Goal: Task Accomplishment & Management: Use online tool/utility

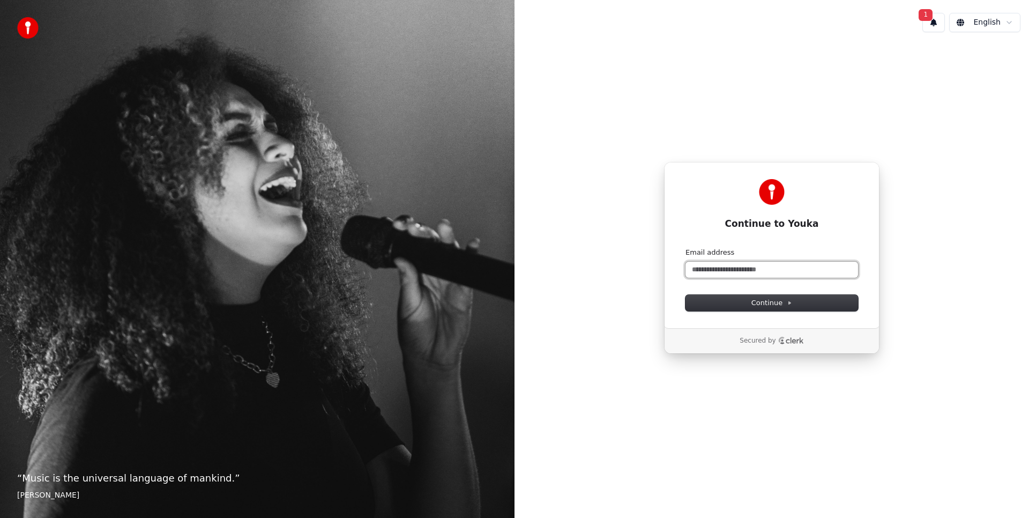
click at [763, 271] on input "Email address" at bounding box center [771, 270] width 173 height 16
click at [755, 303] on span "Continue" at bounding box center [771, 303] width 41 height 10
type input "**********"
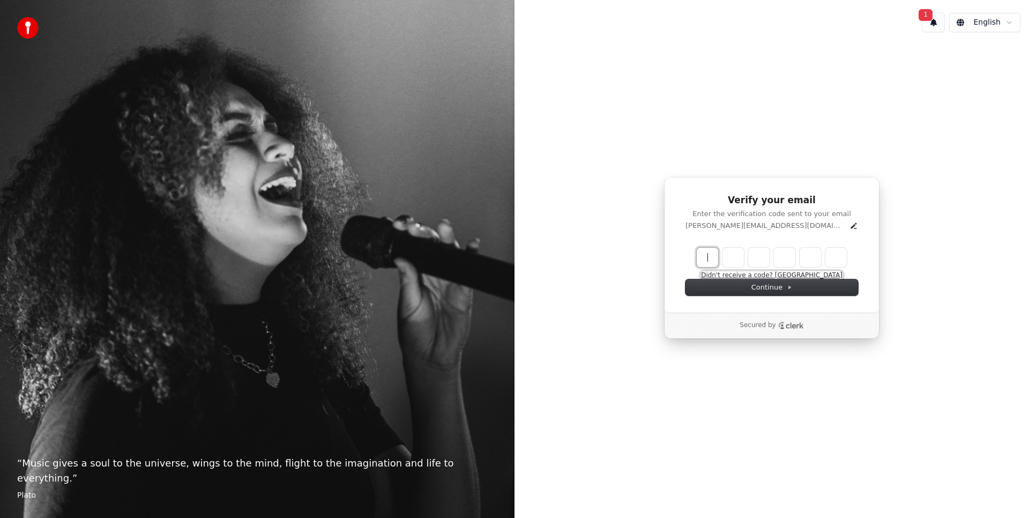
click at [754, 273] on button "Didn't receive a code? [GEOGRAPHIC_DATA]" at bounding box center [771, 275] width 141 height 9
click at [767, 287] on span "Continue" at bounding box center [771, 287] width 41 height 10
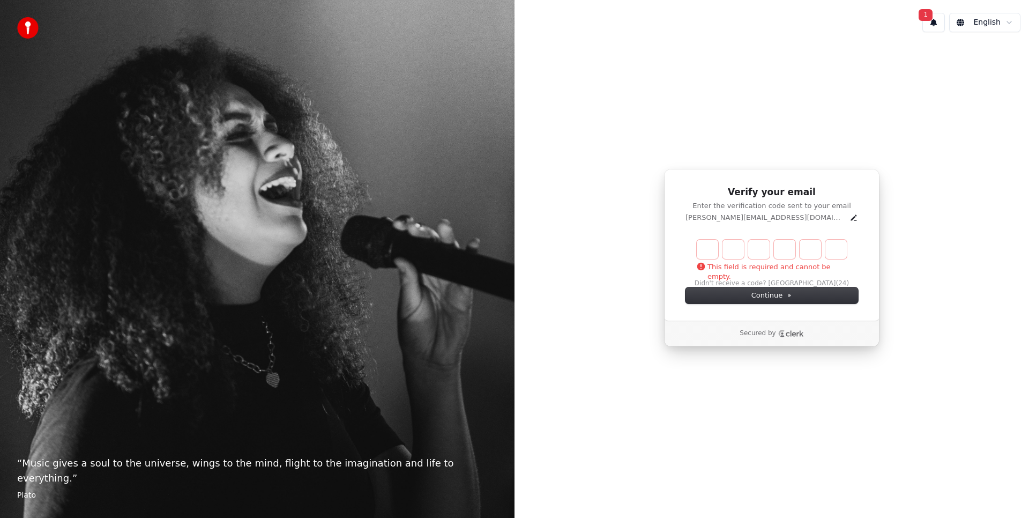
click at [786, 186] on h1 "Verify your email" at bounding box center [771, 192] width 173 height 13
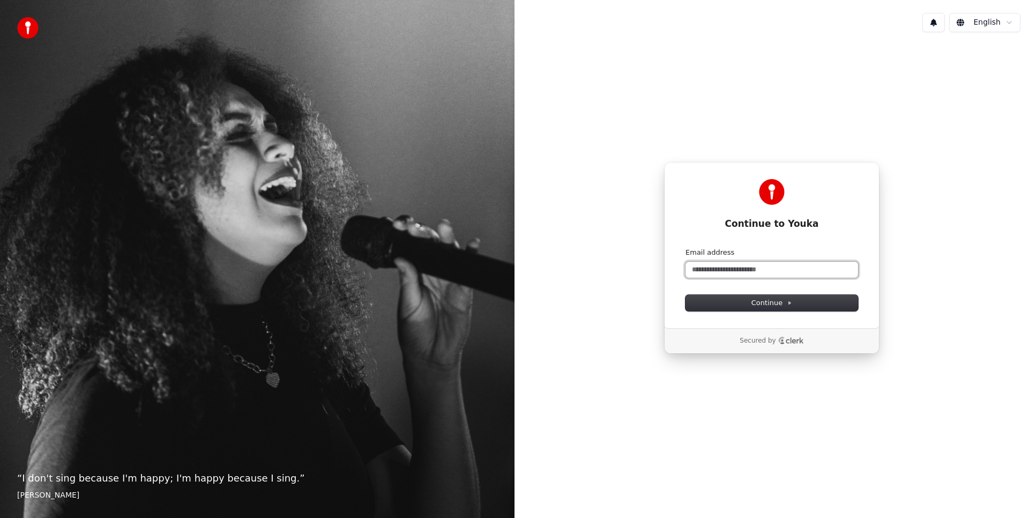
click at [791, 269] on input "Email address" at bounding box center [771, 270] width 173 height 16
click at [782, 303] on span "Continue" at bounding box center [771, 303] width 41 height 10
type input "**********"
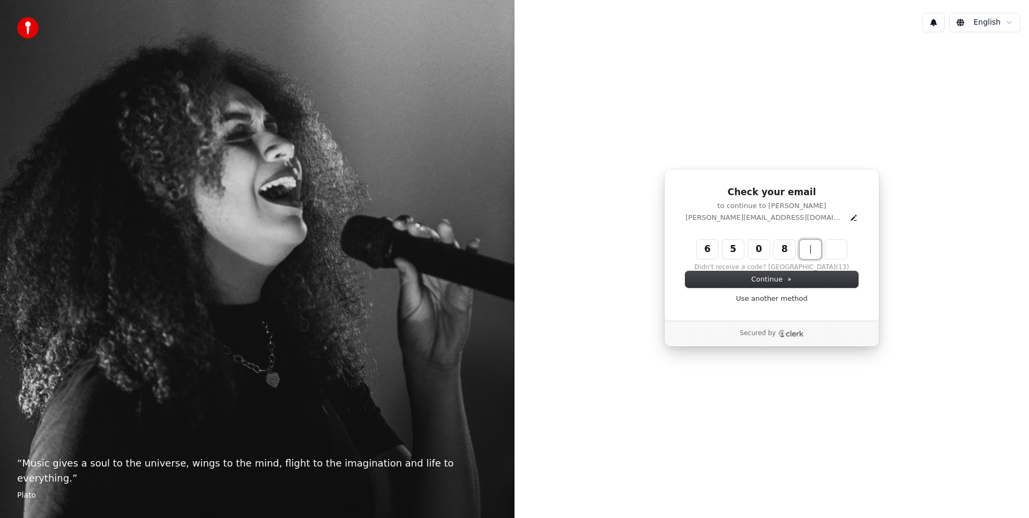
type input "******"
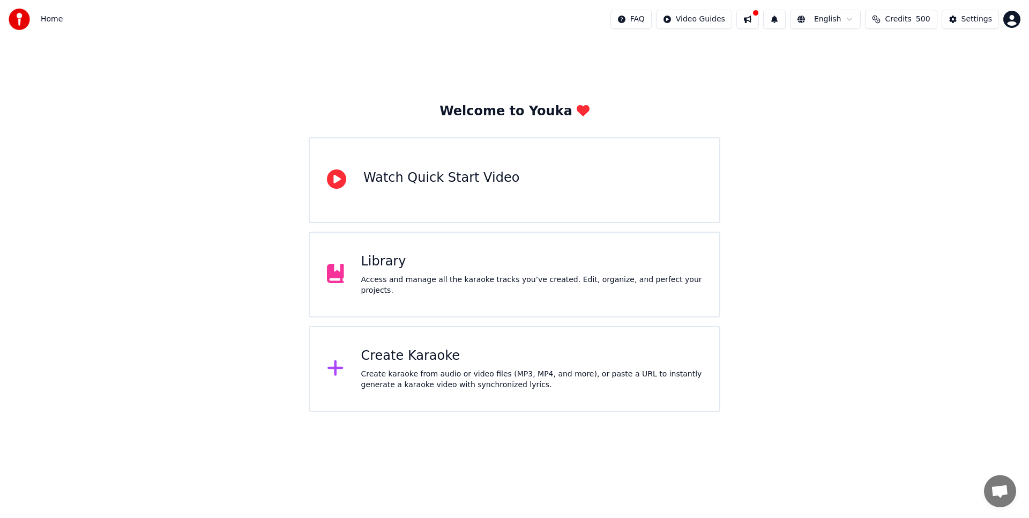
click at [338, 361] on icon at bounding box center [335, 367] width 17 height 19
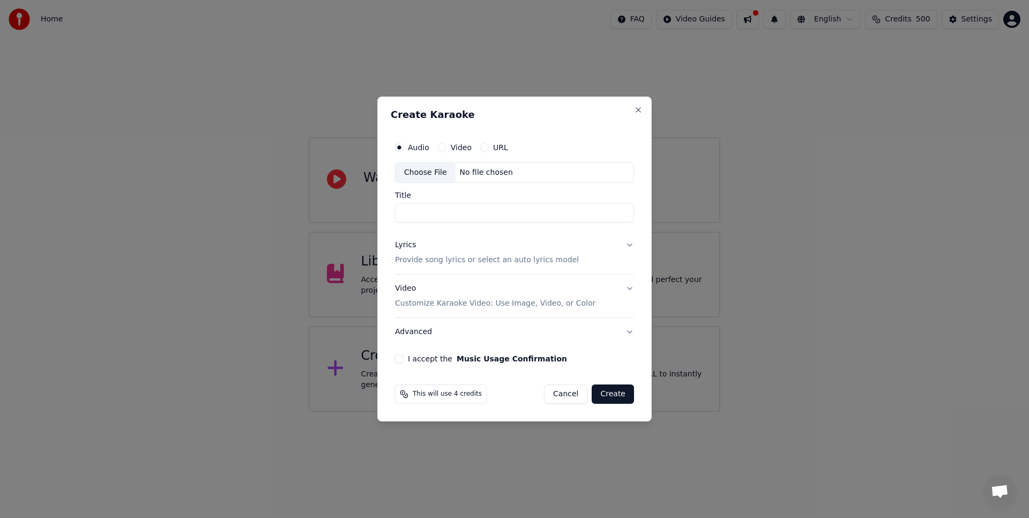
click at [419, 167] on div "Choose File" at bounding box center [425, 172] width 60 height 19
type input "**********"
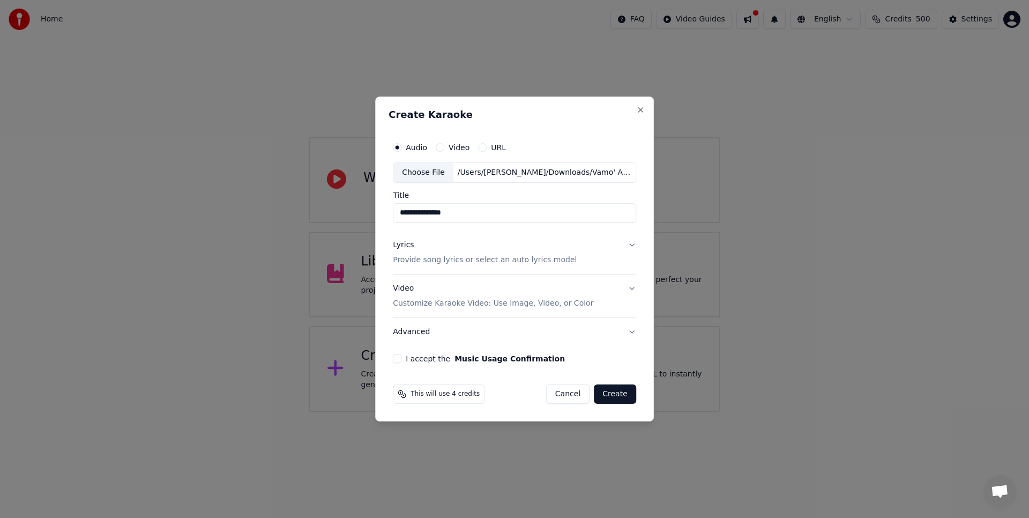
click at [560, 262] on p "Provide song lyrics or select an auto lyrics model" at bounding box center [485, 260] width 184 height 11
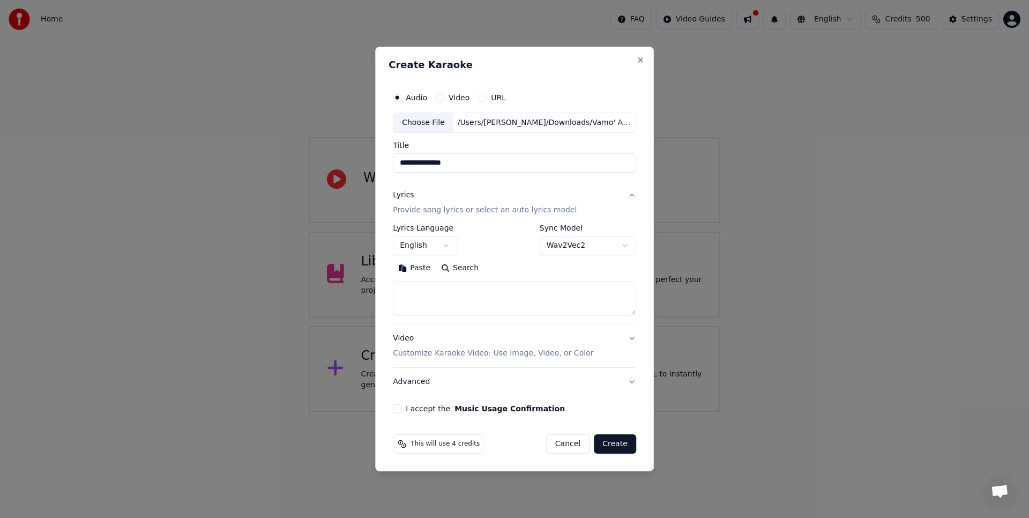
click at [450, 245] on button "English" at bounding box center [425, 245] width 64 height 19
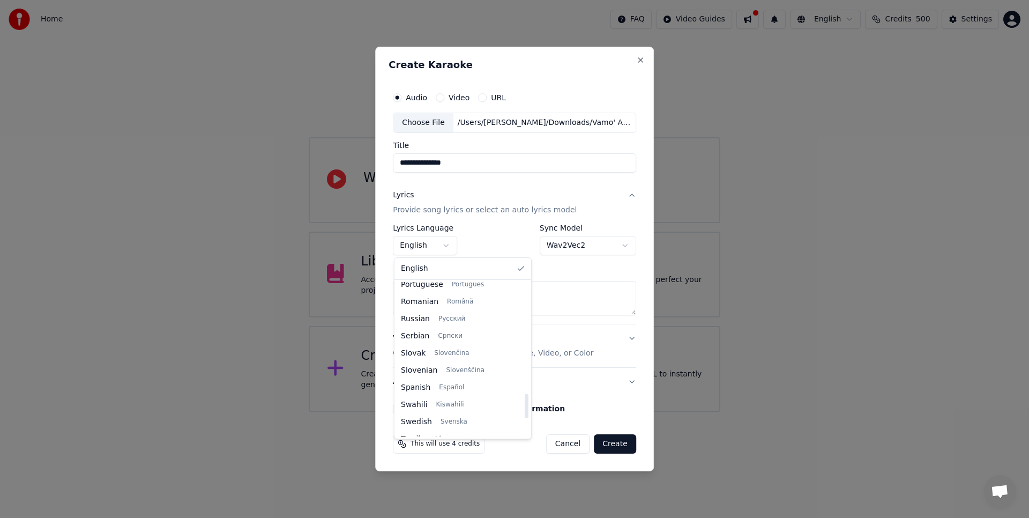
scroll to position [710, 0]
select select "**"
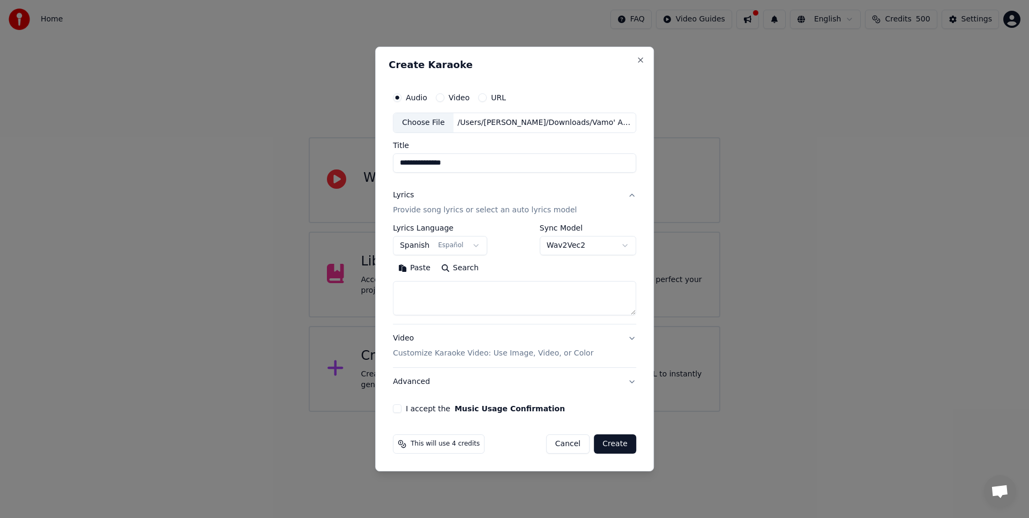
click at [495, 293] on textarea at bounding box center [514, 298] width 243 height 34
paste textarea "**********"
type textarea "**********"
click at [395, 409] on button "I accept the Music Usage Confirmation" at bounding box center [397, 408] width 9 height 9
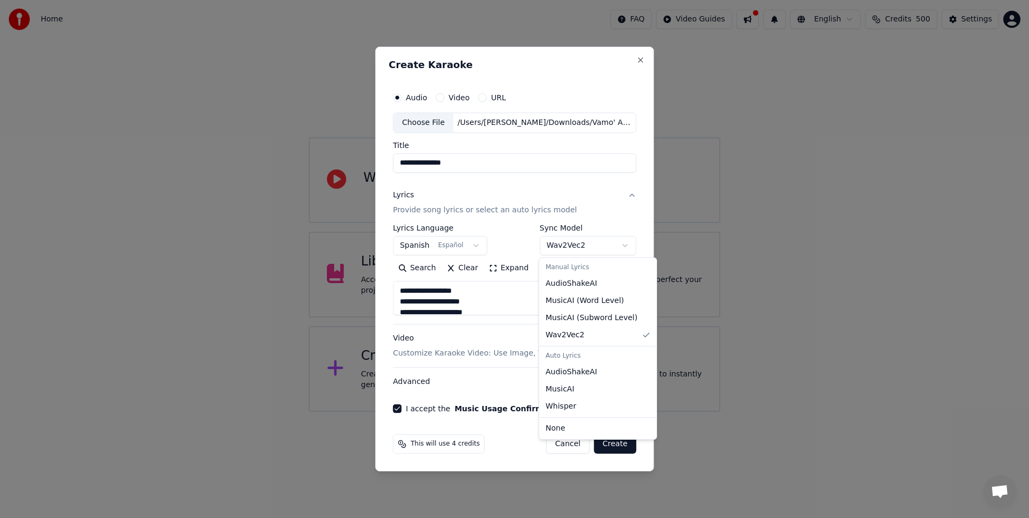
click at [611, 250] on body "**********" at bounding box center [514, 206] width 1029 height 412
click at [501, 412] on body "**********" at bounding box center [514, 206] width 1029 height 412
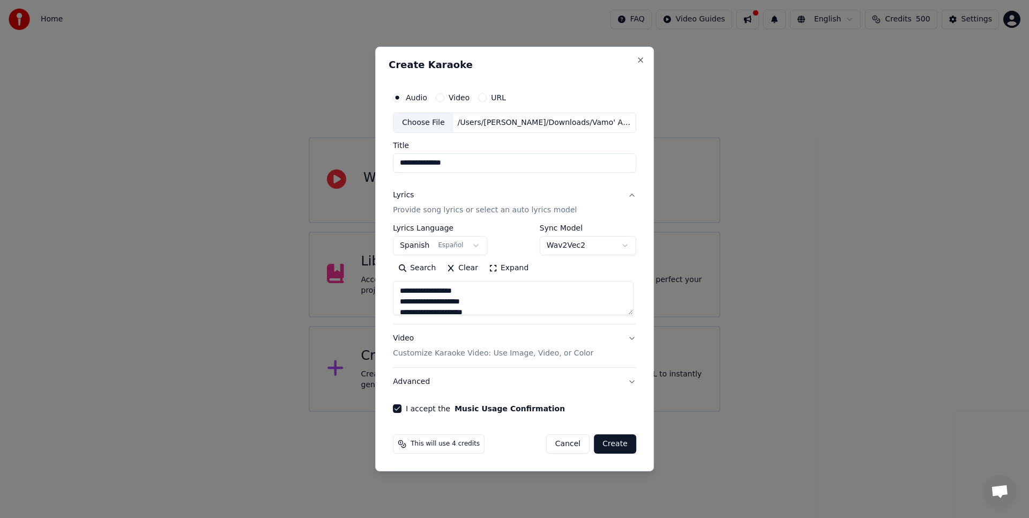
click at [608, 443] on button "Create" at bounding box center [615, 443] width 42 height 19
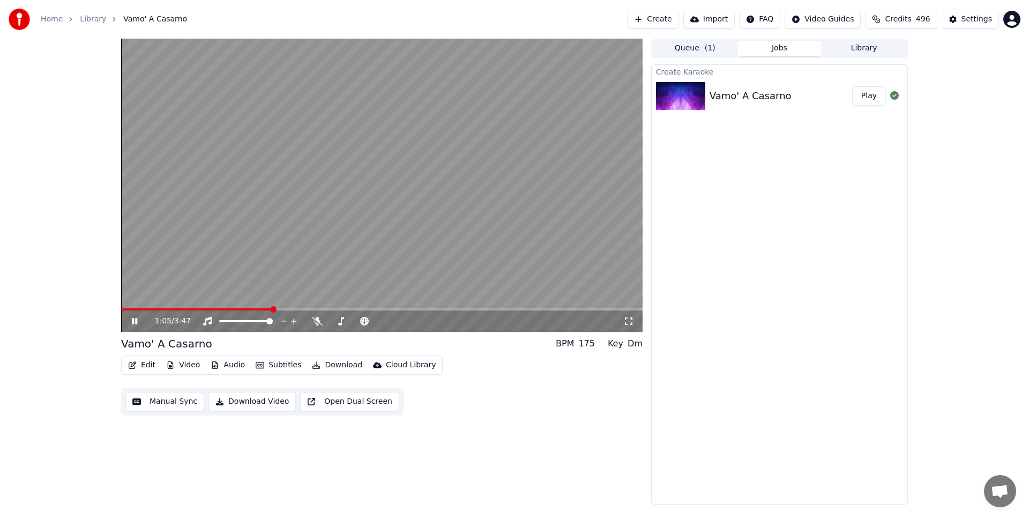
click at [135, 318] on icon at bounding box center [142, 321] width 25 height 9
click at [137, 320] on icon at bounding box center [134, 321] width 6 height 8
click at [122, 310] on span at bounding box center [122, 309] width 2 height 2
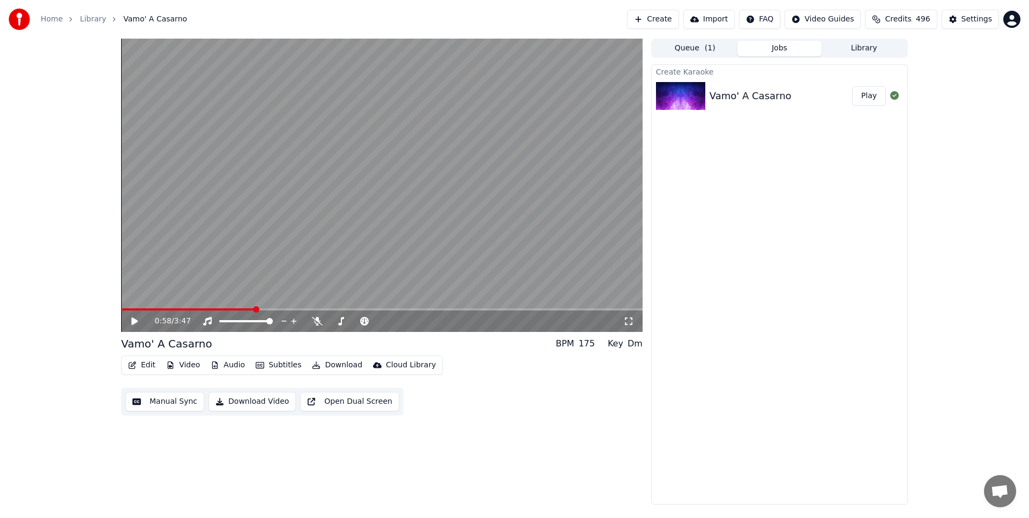
click at [124, 307] on video at bounding box center [381, 185] width 521 height 293
click at [123, 309] on span at bounding box center [189, 309] width 137 height 2
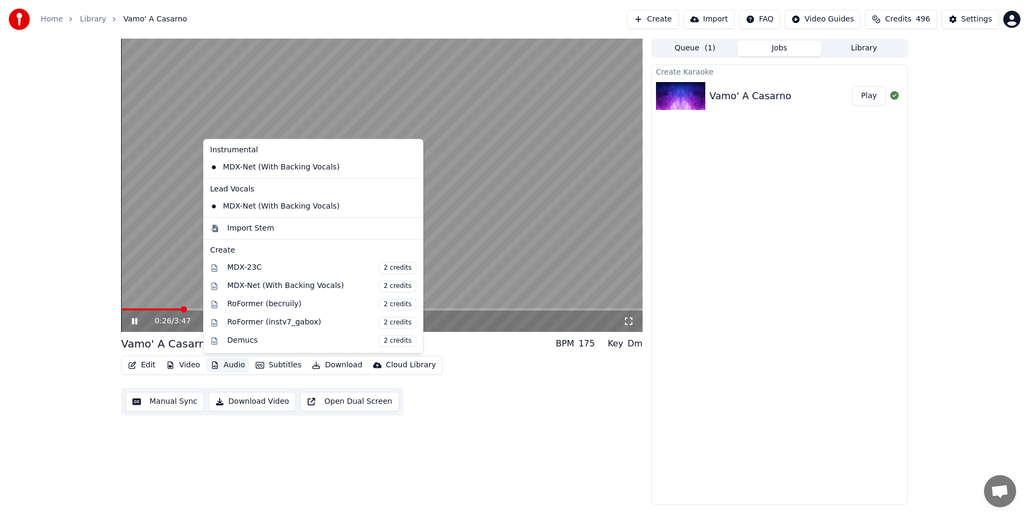
click at [217, 365] on icon "button" at bounding box center [215, 365] width 9 height 8
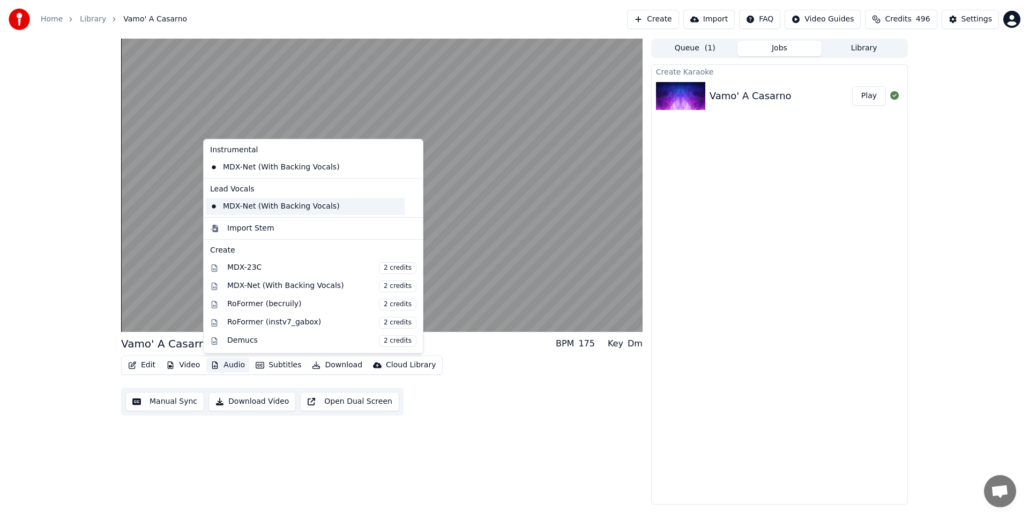
click at [300, 202] on div "MDX-Net (With Backing Vocals)" at bounding box center [305, 206] width 199 height 17
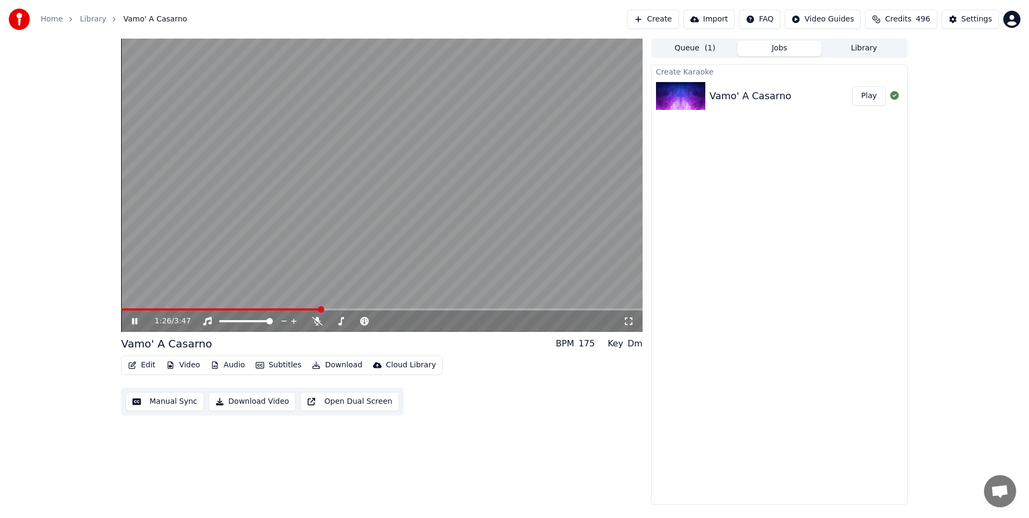
click at [134, 318] on icon at bounding box center [142, 321] width 25 height 9
click at [229, 363] on button "Audio" at bounding box center [227, 364] width 43 height 15
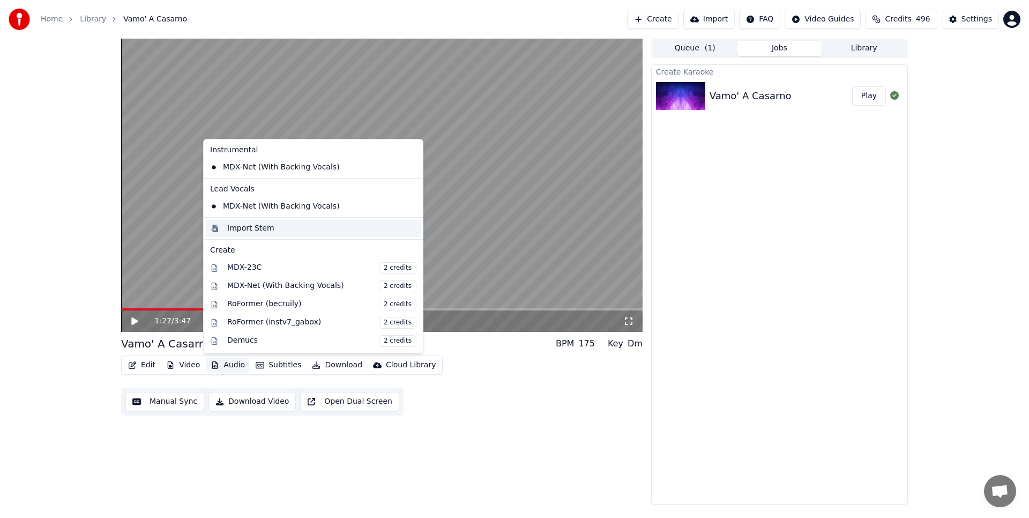
click at [255, 225] on div "Import Stem" at bounding box center [250, 228] width 47 height 11
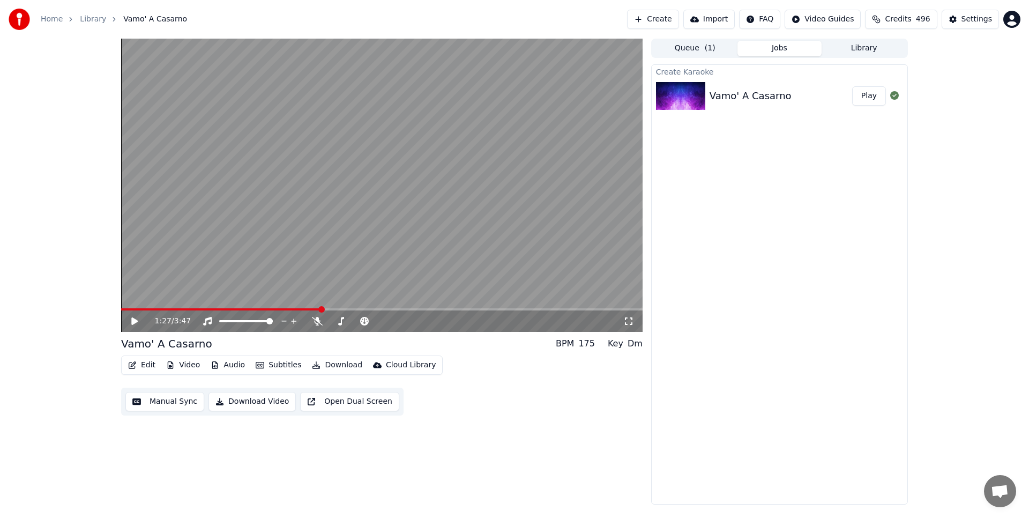
click at [775, 89] on div "Vamo' A Casarno" at bounding box center [751, 95] width 82 height 15
drag, startPoint x: 743, startPoint y: 100, endPoint x: 727, endPoint y: 71, distance: 32.9
click at [727, 72] on div "Create Karaoke Vamo' A Casarno Play" at bounding box center [780, 89] width 256 height 49
click at [726, 50] on button "Queue ( 1 )" at bounding box center [695, 49] width 85 height 16
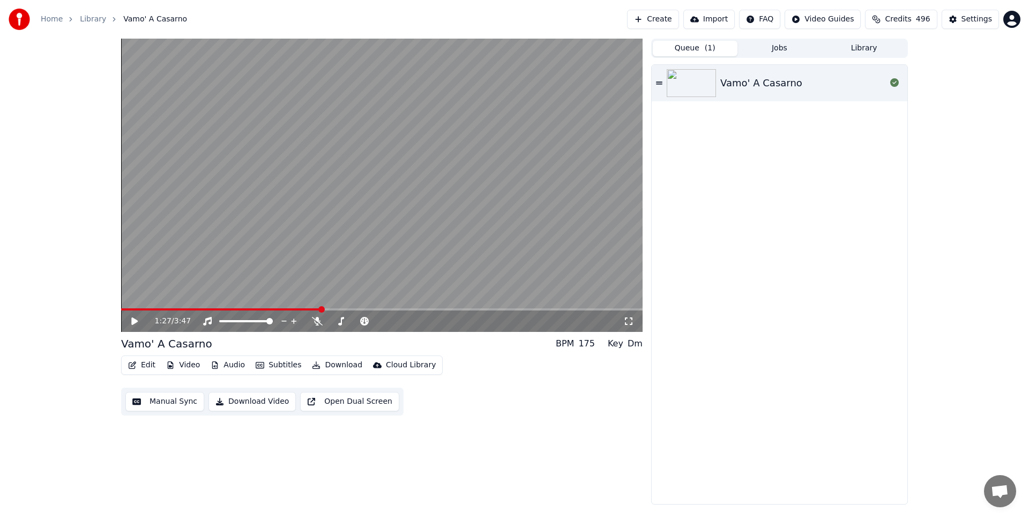
click at [658, 79] on icon at bounding box center [659, 83] width 6 height 8
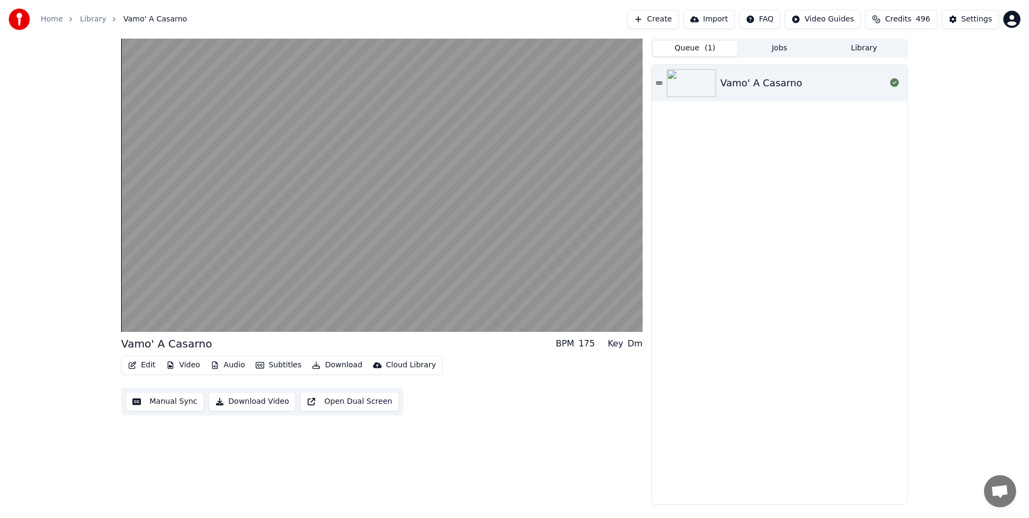
click at [659, 81] on icon at bounding box center [659, 83] width 6 height 8
click at [660, 86] on icon at bounding box center [659, 83] width 6 height 8
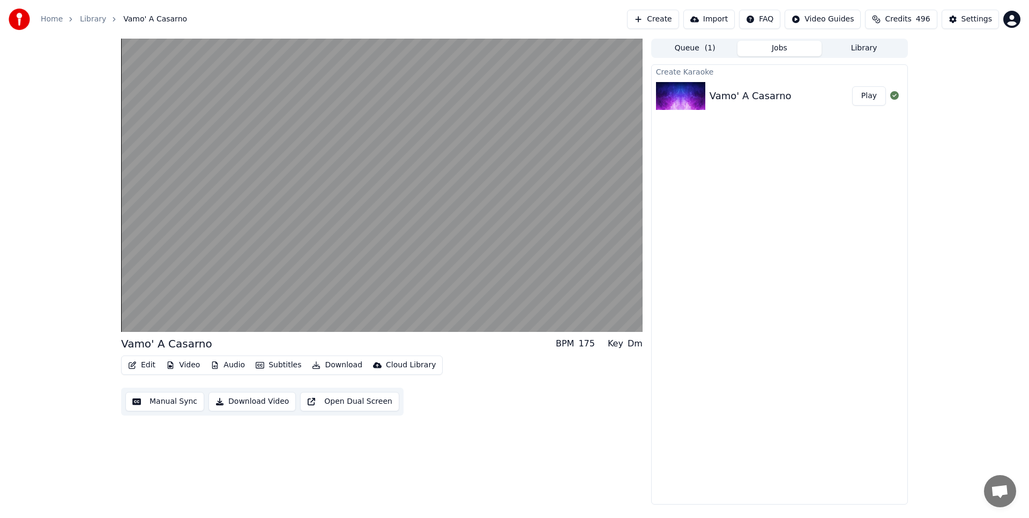
click at [790, 54] on button "Jobs" at bounding box center [779, 49] width 85 height 16
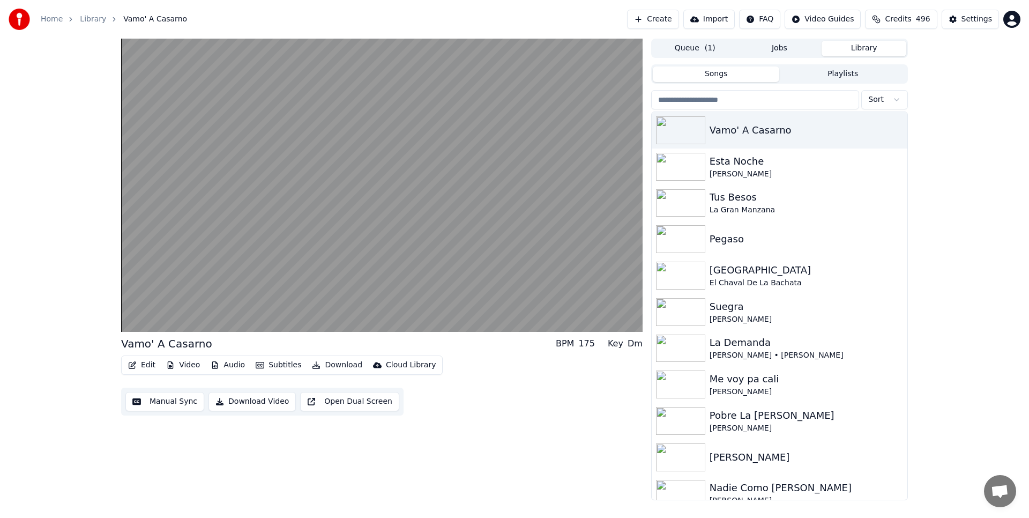
click at [871, 48] on button "Library" at bounding box center [864, 49] width 85 height 16
click at [669, 49] on button "Queue ( 1 )" at bounding box center [695, 49] width 85 height 16
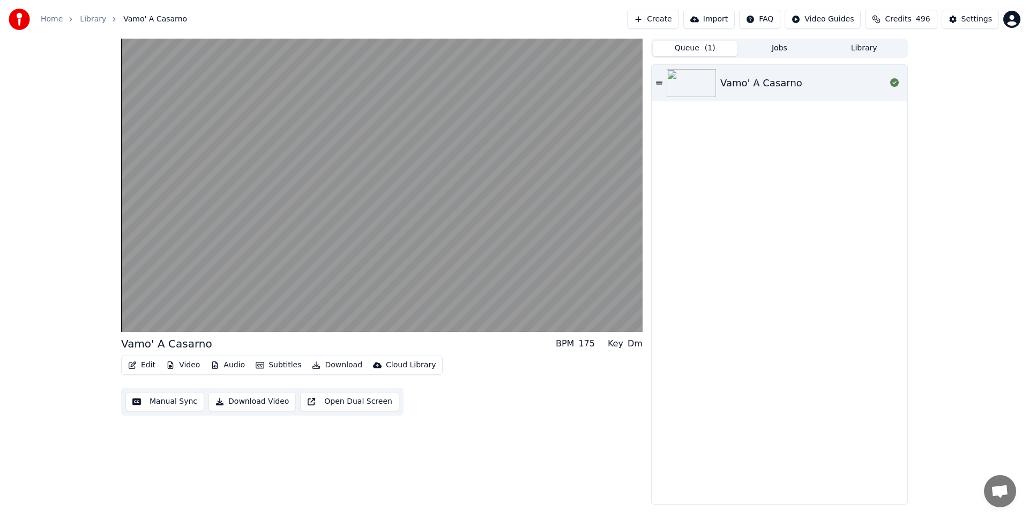
click at [657, 83] on icon at bounding box center [659, 83] width 6 height 8
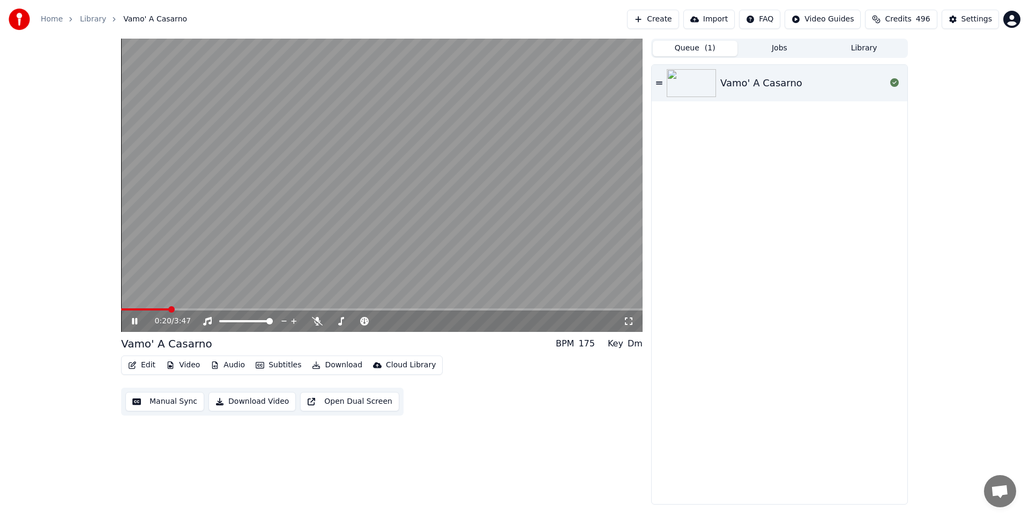
click at [134, 319] on icon at bounding box center [142, 321] width 25 height 9
click at [227, 365] on button "Audio" at bounding box center [227, 364] width 43 height 15
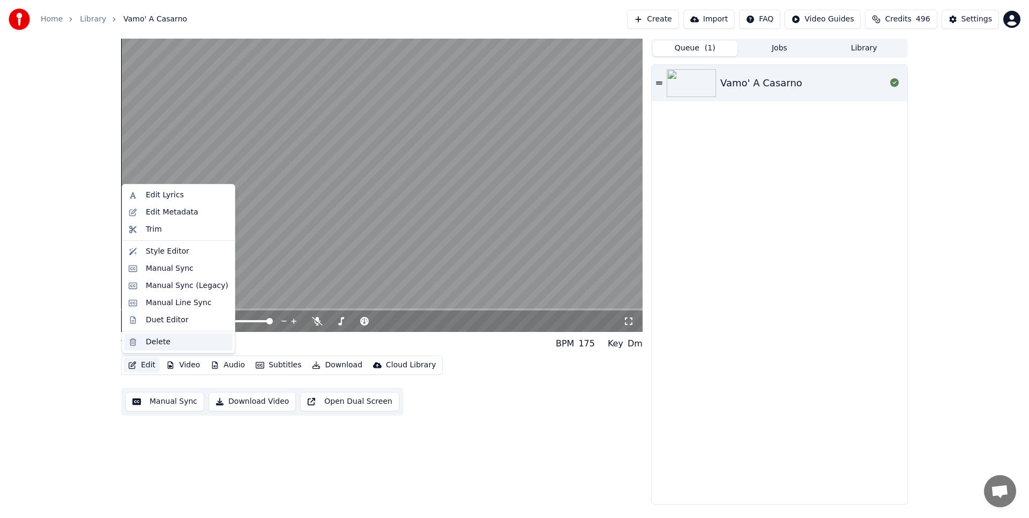
click at [151, 344] on div "Delete" at bounding box center [158, 342] width 25 height 11
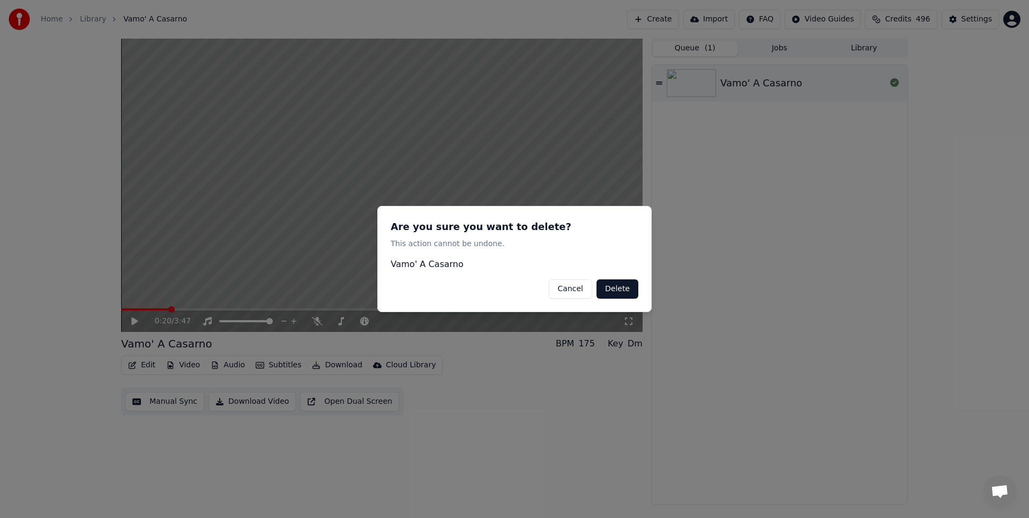
click at [616, 283] on button "Delete" at bounding box center [617, 288] width 42 height 19
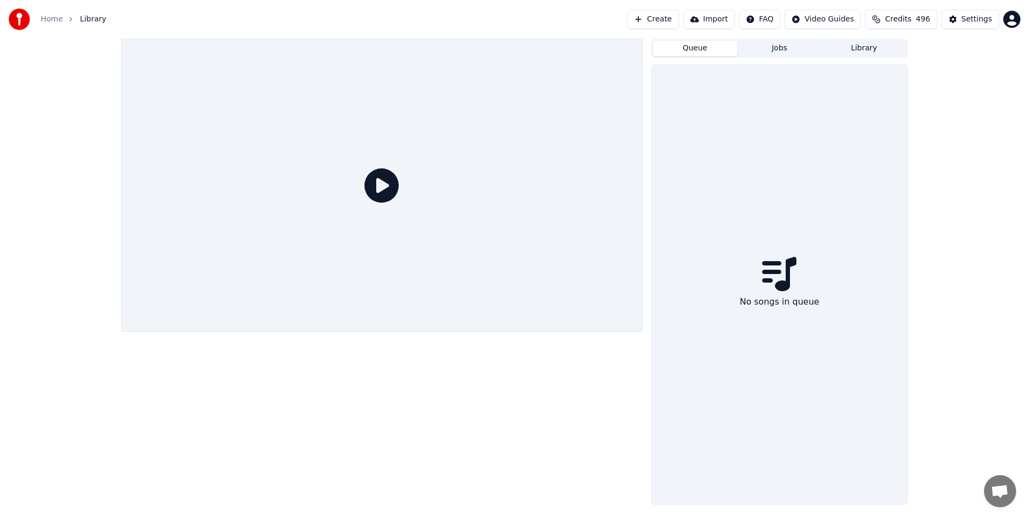
click at [661, 21] on button "Create" at bounding box center [653, 19] width 52 height 19
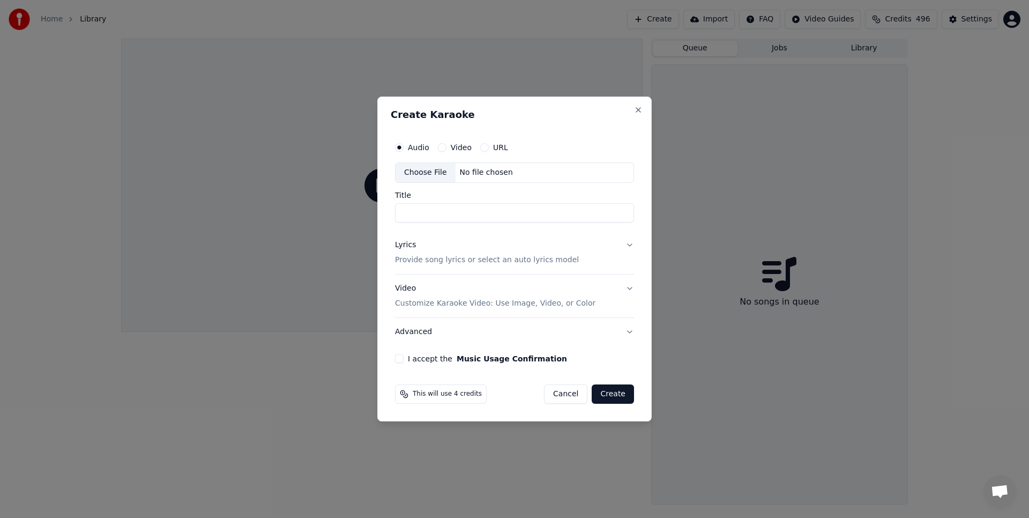
click at [559, 392] on button "Cancel" at bounding box center [565, 393] width 43 height 19
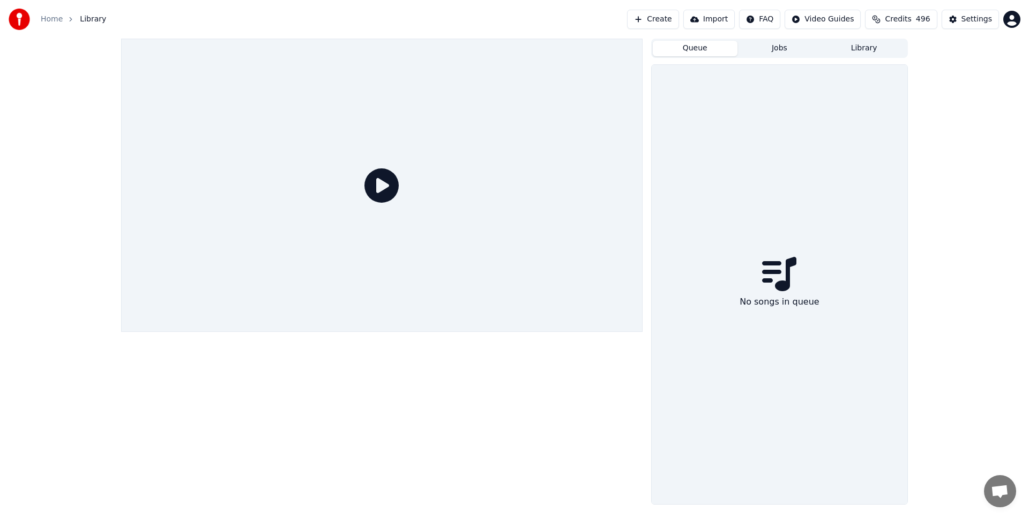
click at [714, 14] on button "Import" at bounding box center [708, 19] width 51 height 19
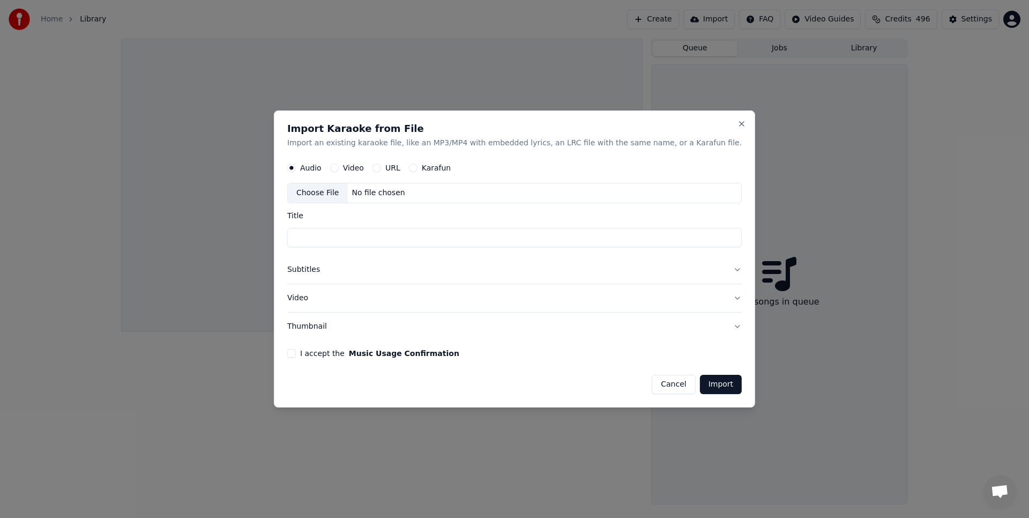
click at [348, 190] on div "Choose File" at bounding box center [318, 192] width 60 height 19
type input "**********"
click at [296, 354] on button "I accept the Music Usage Confirmation" at bounding box center [291, 353] width 9 height 9
click at [700, 385] on button "Import" at bounding box center [721, 384] width 42 height 19
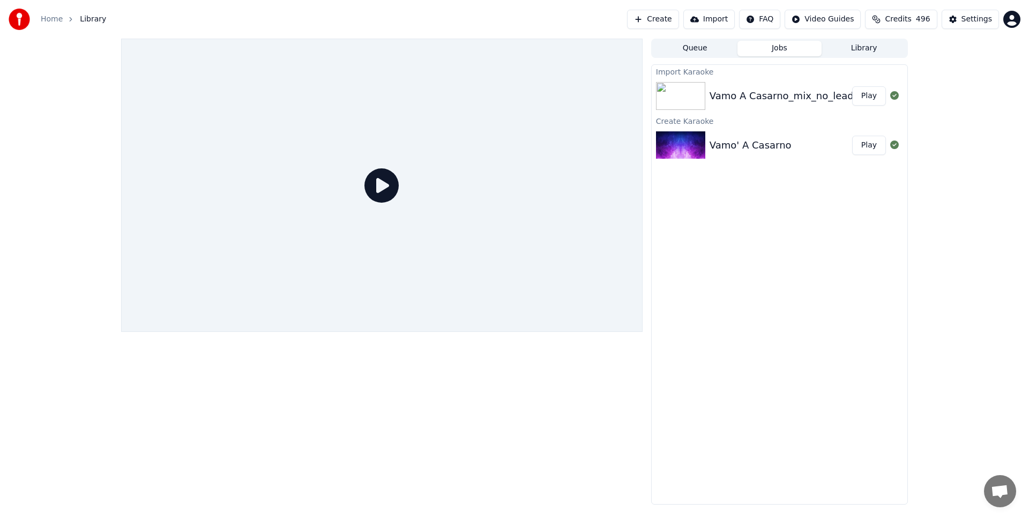
click at [863, 90] on button "Play" at bounding box center [869, 95] width 34 height 19
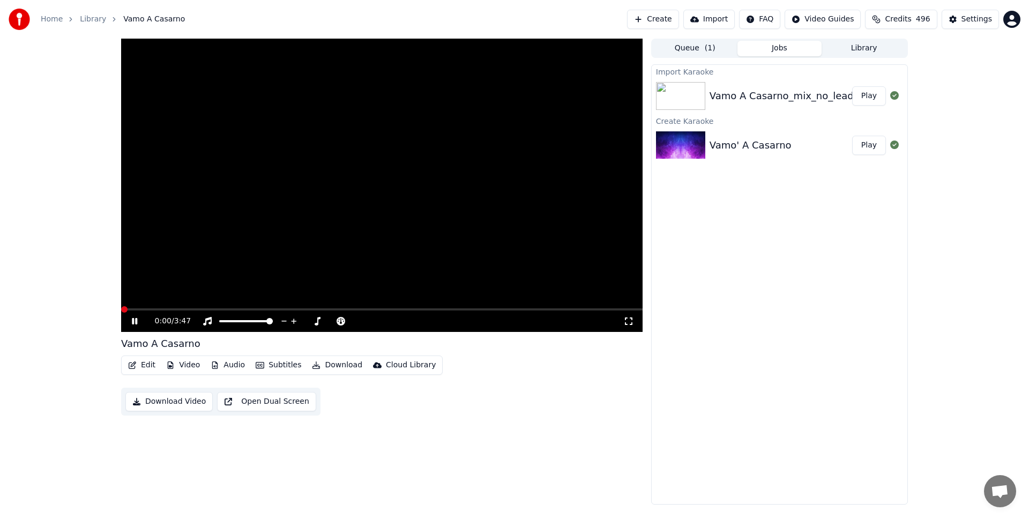
click at [101, 312] on div "0:00 / 3:47 Vamo A Casarno Edit Video Audio Subtitles Download Cloud Library Do…" at bounding box center [514, 272] width 1029 height 466
click at [135, 319] on icon at bounding box center [142, 321] width 25 height 9
click at [135, 319] on icon at bounding box center [134, 321] width 6 height 8
click at [868, 97] on button "Play" at bounding box center [869, 95] width 34 height 19
click at [270, 360] on button "Subtitles" at bounding box center [278, 364] width 54 height 15
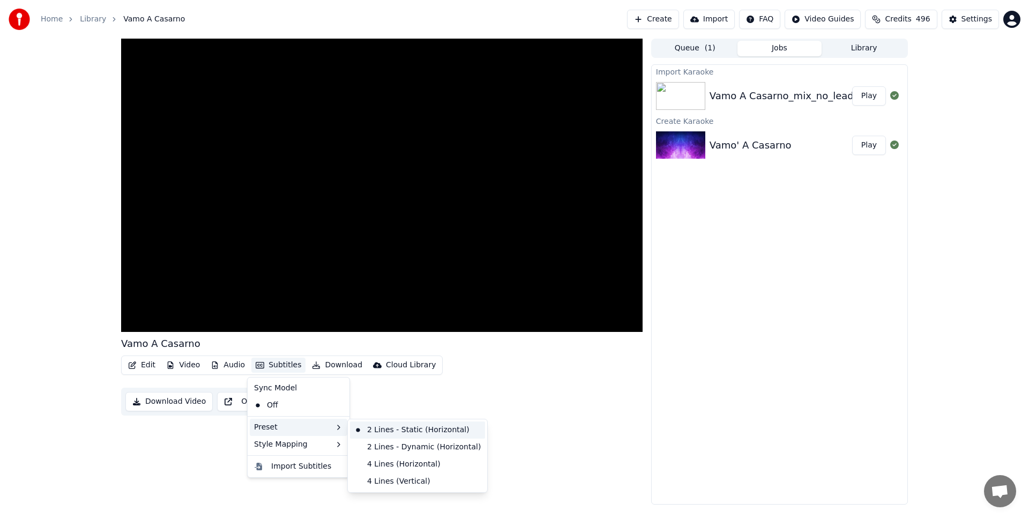
click at [453, 432] on div "2 Lines - Static (Horizontal)" at bounding box center [417, 429] width 135 height 17
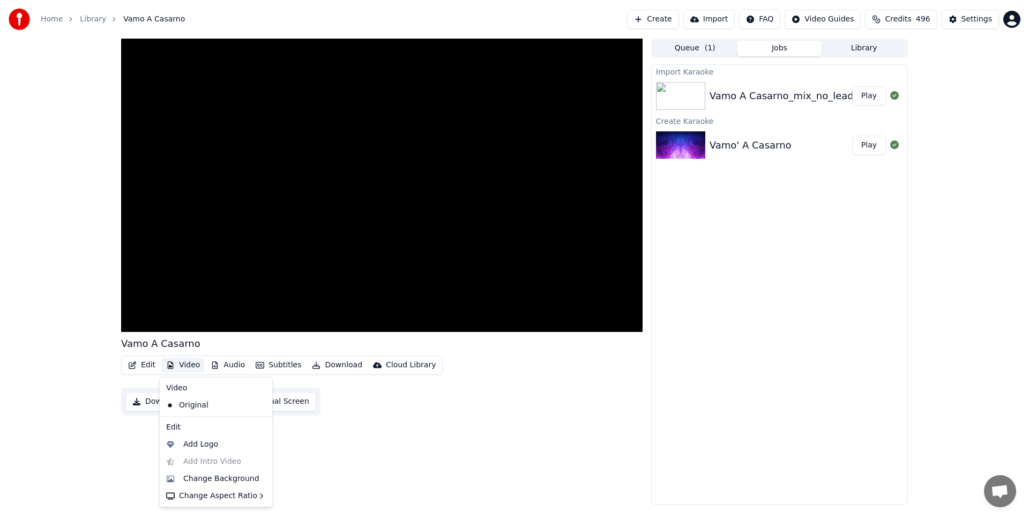
click at [193, 363] on button "Video" at bounding box center [183, 364] width 42 height 15
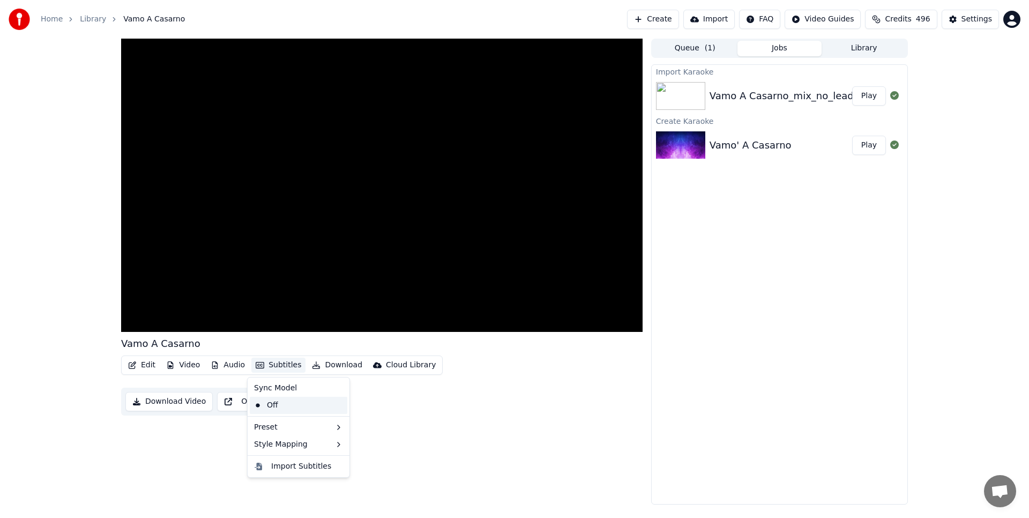
click at [271, 406] on div "Off" at bounding box center [299, 405] width 98 height 17
click at [277, 364] on button "Subtitles" at bounding box center [278, 364] width 54 height 15
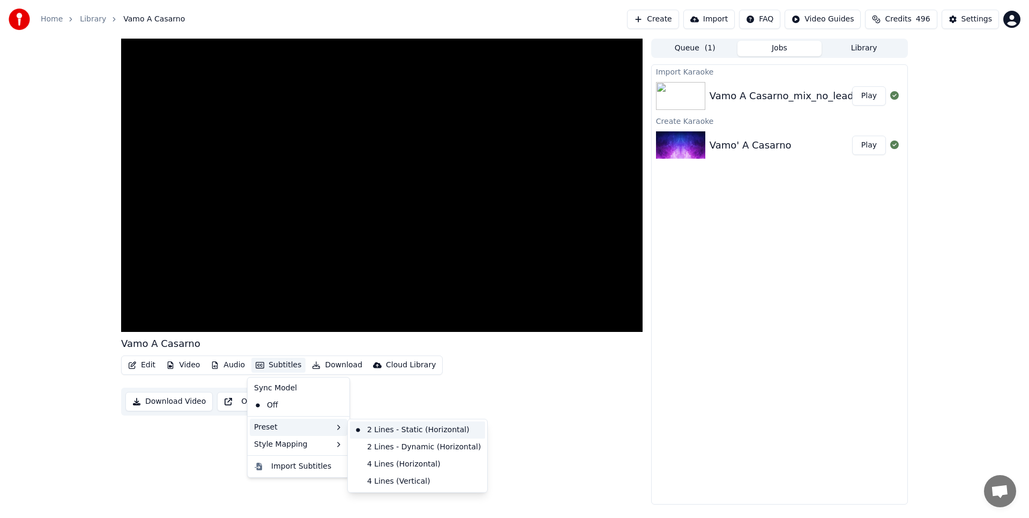
click at [397, 429] on div "2 Lines - Static (Horizontal)" at bounding box center [417, 429] width 135 height 17
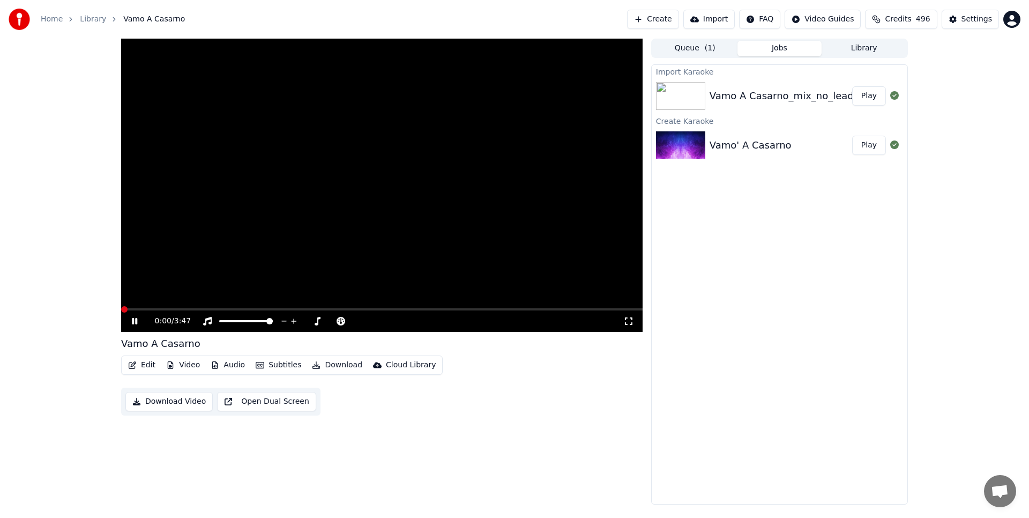
click at [270, 356] on div "Edit Video Audio Subtitles Download Cloud Library" at bounding box center [282, 364] width 322 height 19
click at [264, 368] on button "Subtitles" at bounding box center [278, 364] width 54 height 15
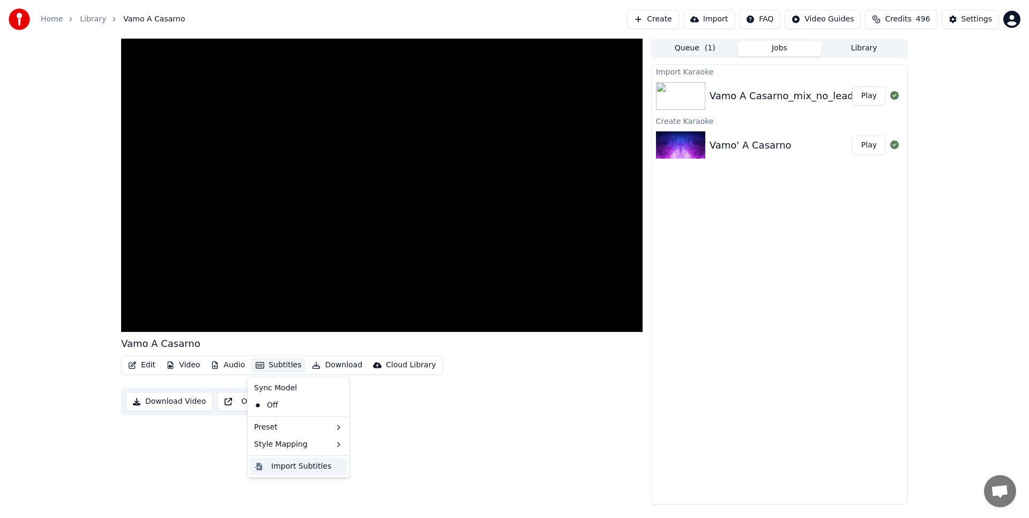
click at [281, 468] on div "Import Subtitles" at bounding box center [301, 466] width 60 height 11
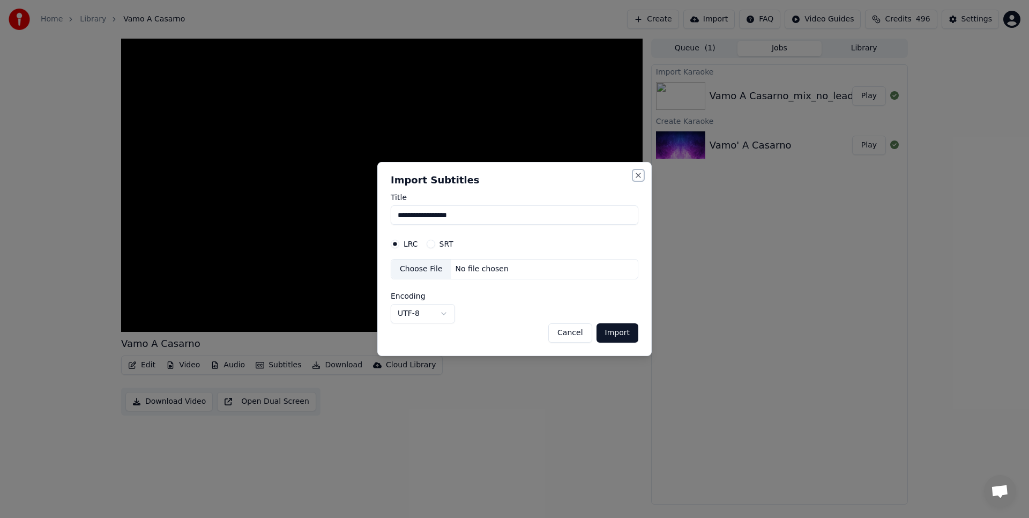
click at [636, 175] on button "Close" at bounding box center [638, 175] width 9 height 9
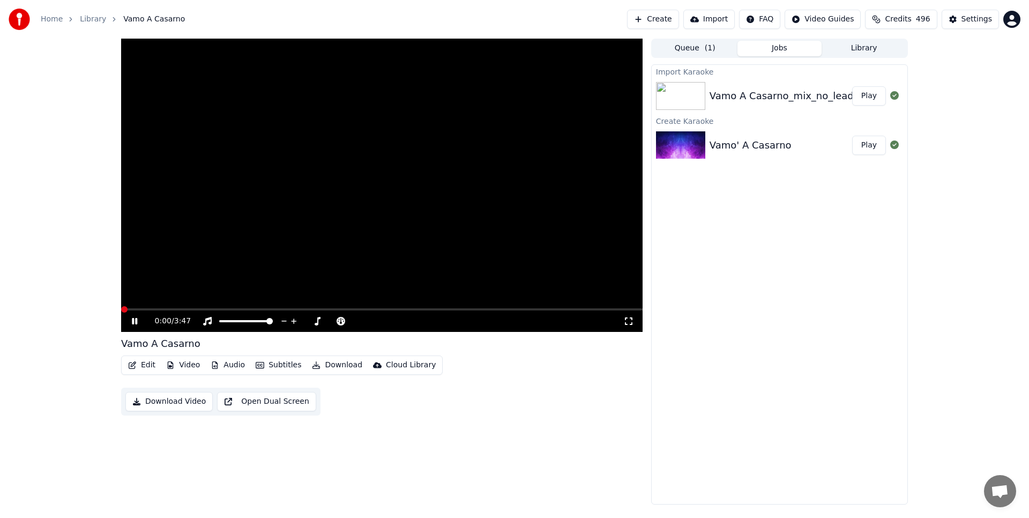
click at [133, 324] on icon at bounding box center [134, 321] width 5 height 6
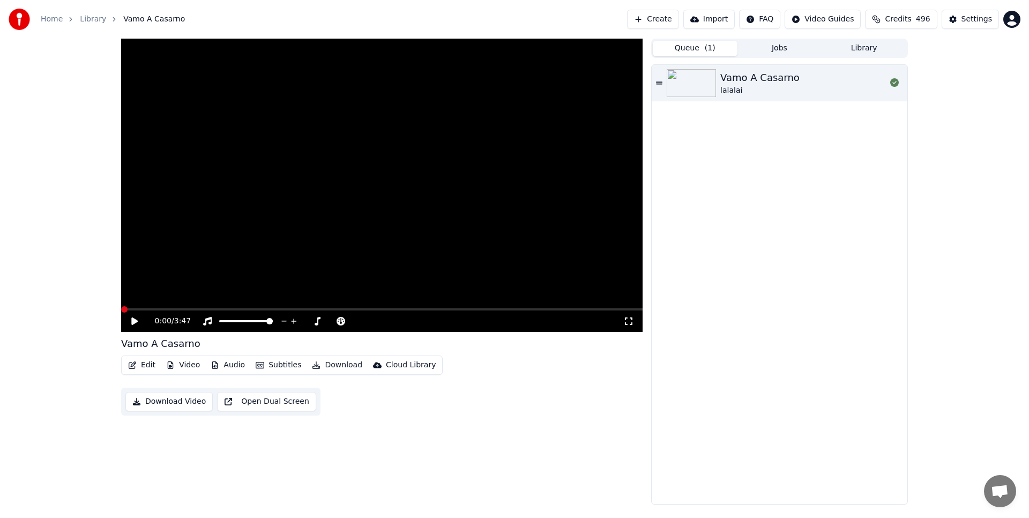
click at [678, 43] on button "Queue ( 1 )" at bounding box center [695, 49] width 85 height 16
click at [894, 84] on icon at bounding box center [894, 82] width 9 height 9
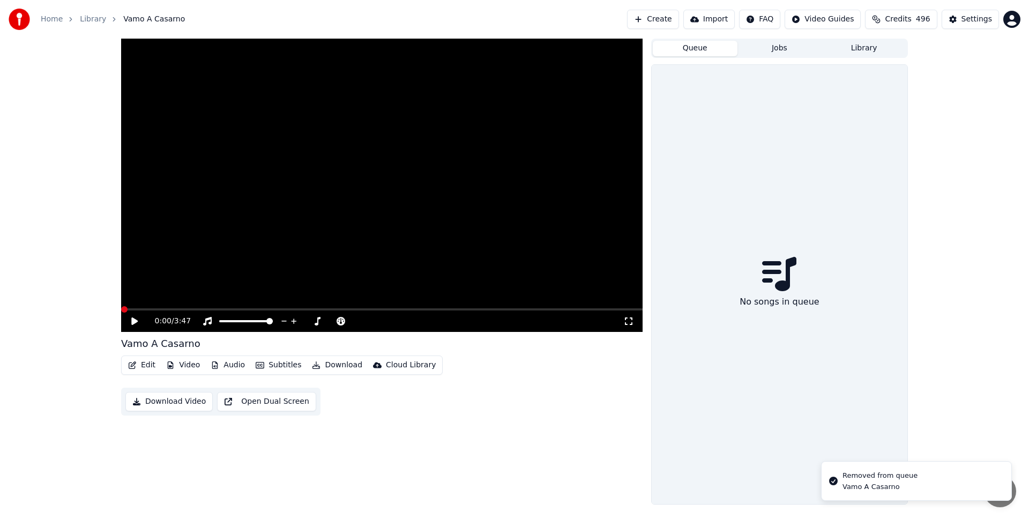
click at [764, 50] on button "Jobs" at bounding box center [779, 49] width 85 height 16
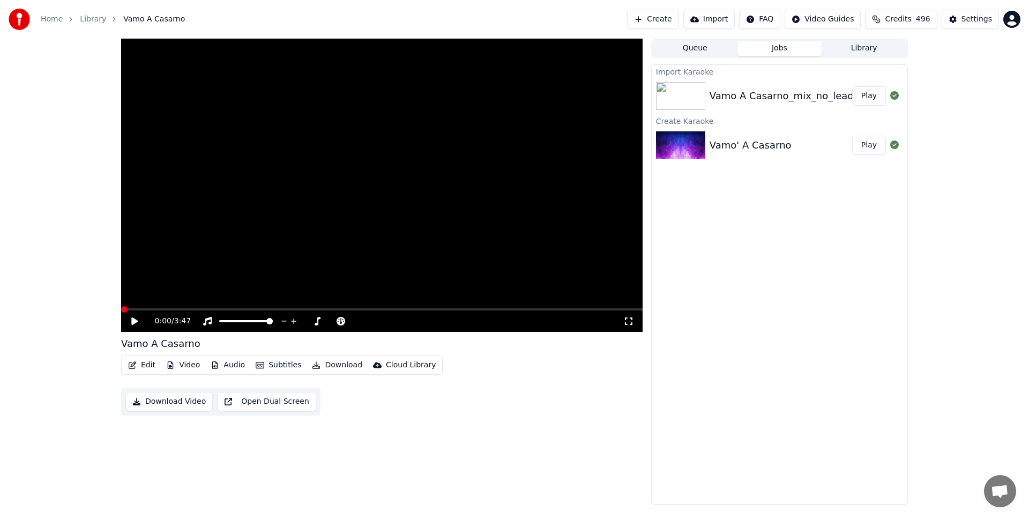
click at [669, 18] on button "Create" at bounding box center [653, 19] width 52 height 19
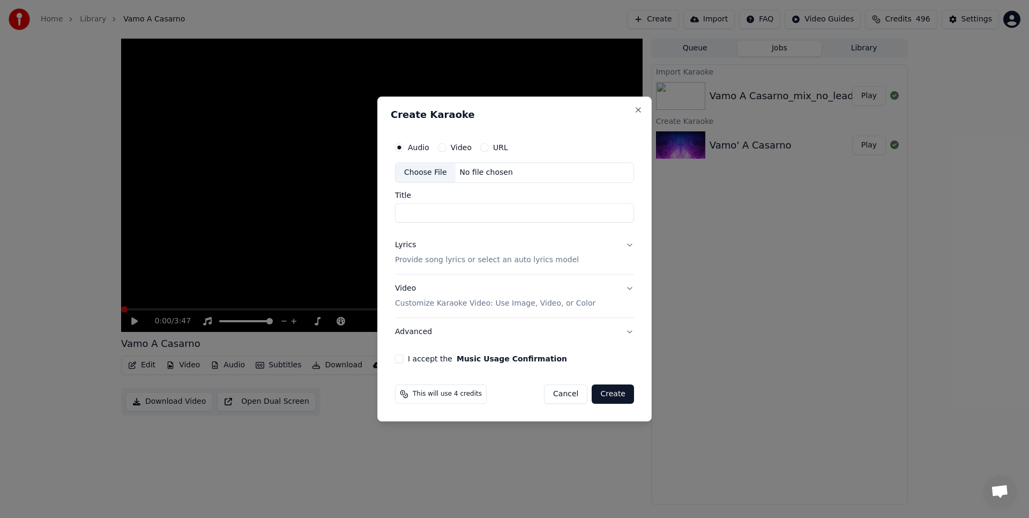
click at [427, 216] on input "Title" at bounding box center [514, 212] width 239 height 19
click at [396, 361] on button "I accept the Music Usage Confirmation" at bounding box center [399, 358] width 9 height 9
click at [436, 179] on div "Choose File" at bounding box center [425, 172] width 60 height 19
type input "**********"
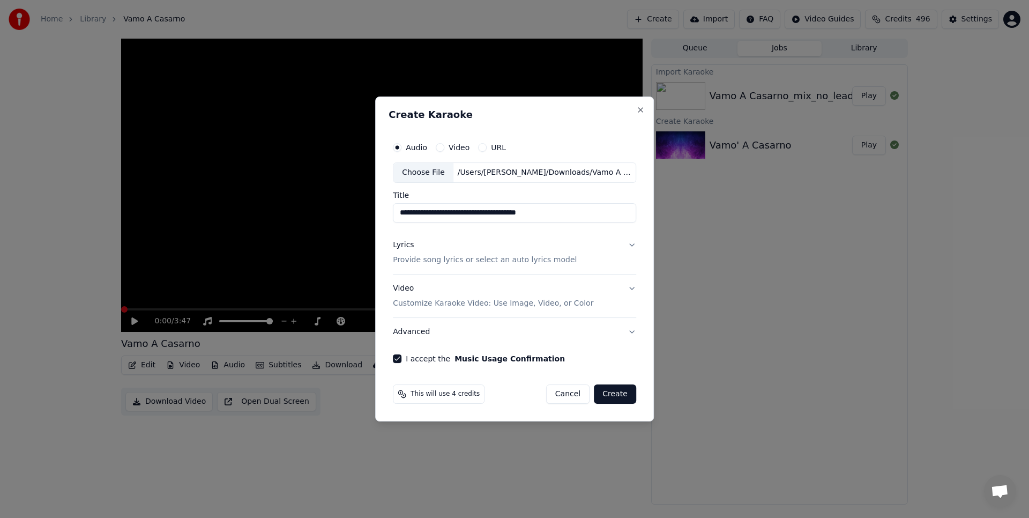
click at [533, 257] on p "Provide song lyrics or select an auto lyrics model" at bounding box center [485, 260] width 184 height 11
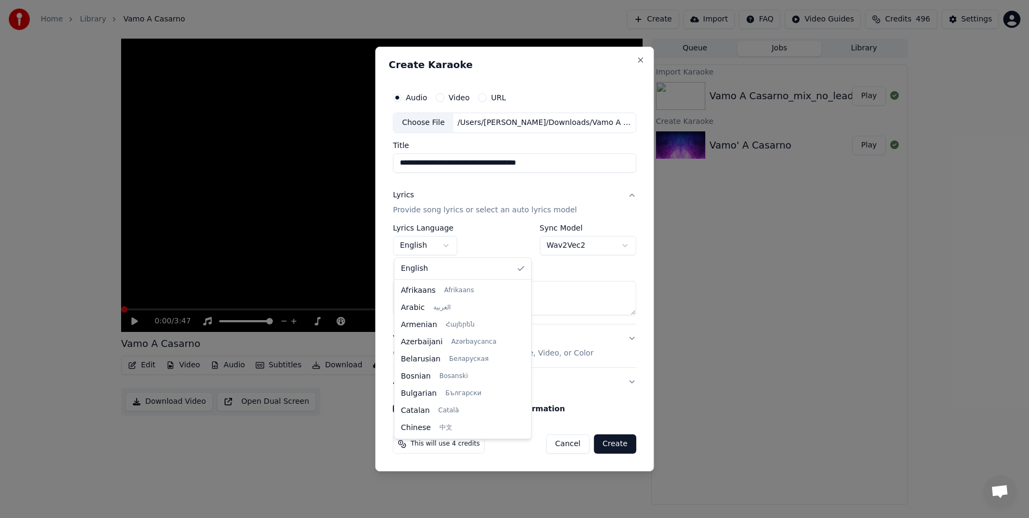
click at [443, 240] on body "**********" at bounding box center [514, 259] width 1029 height 518
select select "**"
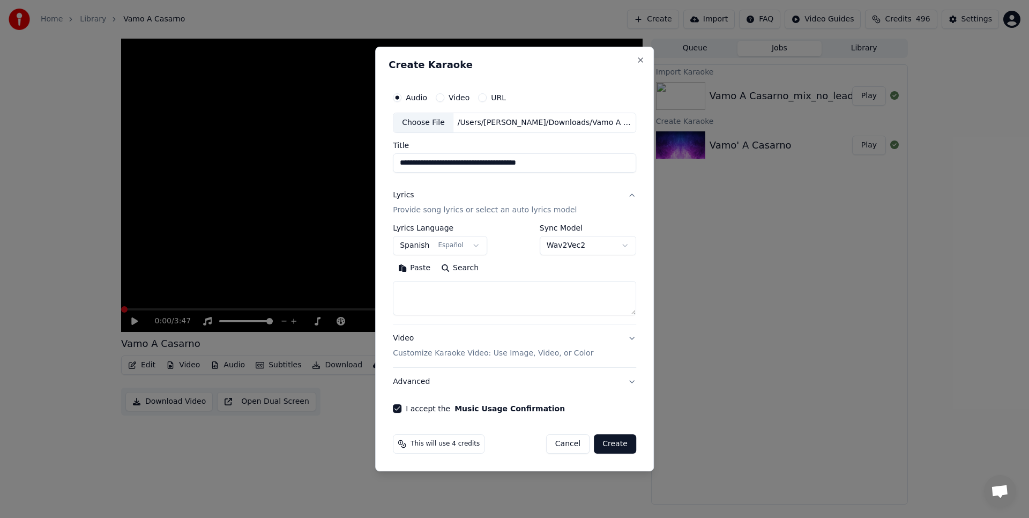
click at [448, 266] on button "Search" at bounding box center [460, 267] width 48 height 17
click at [429, 299] on textarea at bounding box center [514, 298] width 243 height 34
paste textarea "**********"
type textarea "**********"
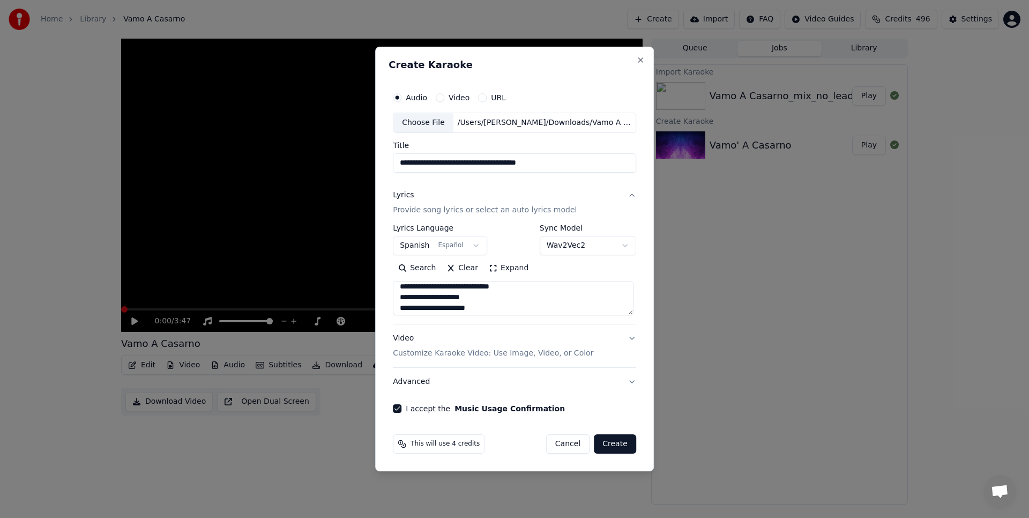
scroll to position [0, 0]
drag, startPoint x: 497, startPoint y: 305, endPoint x: 426, endPoint y: 267, distance: 80.3
click at [426, 267] on div "**********" at bounding box center [514, 287] width 243 height 56
paste textarea "**********"
click at [414, 292] on textarea "**********" at bounding box center [513, 298] width 241 height 34
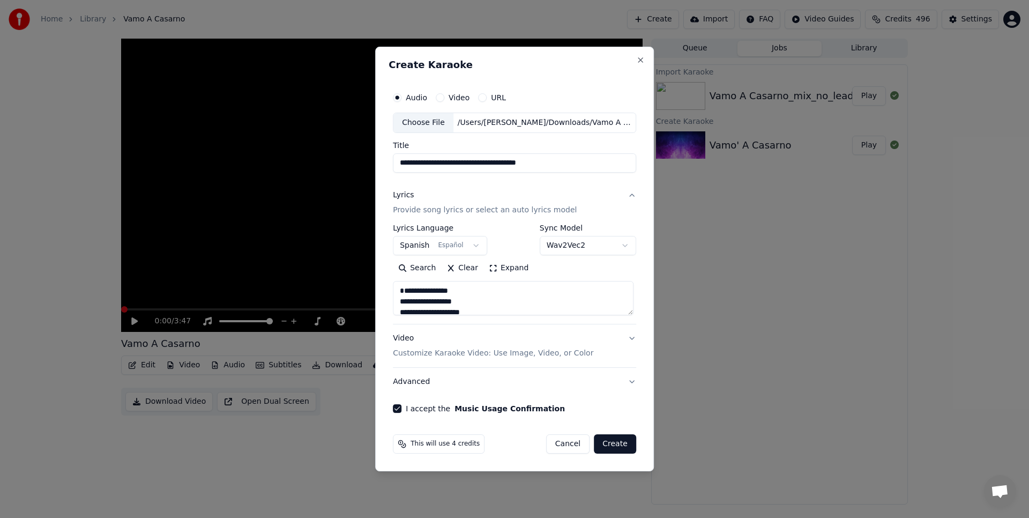
click at [472, 300] on textarea "**********" at bounding box center [513, 298] width 241 height 34
click at [400, 302] on textarea "**********" at bounding box center [513, 298] width 241 height 34
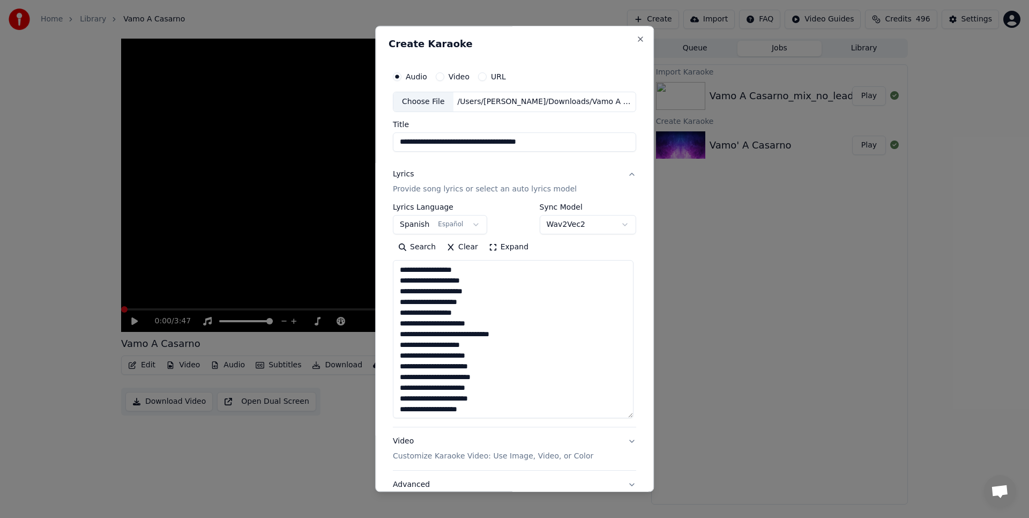
drag, startPoint x: 630, startPoint y: 313, endPoint x: 617, endPoint y: 415, distance: 103.2
click at [617, 415] on textarea "**********" at bounding box center [513, 339] width 241 height 158
click at [468, 410] on textarea "**********" at bounding box center [513, 339] width 241 height 158
type textarea "**********"
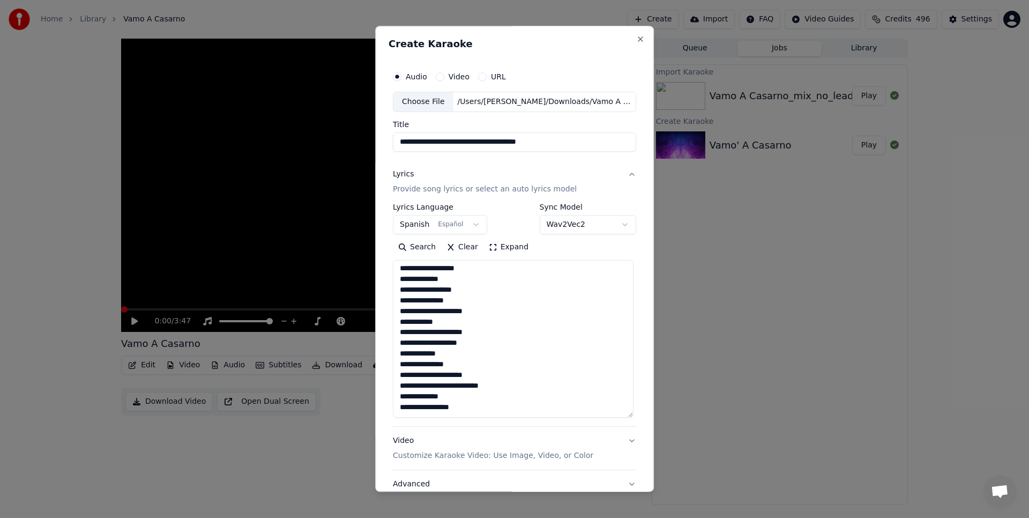
scroll to position [82, 0]
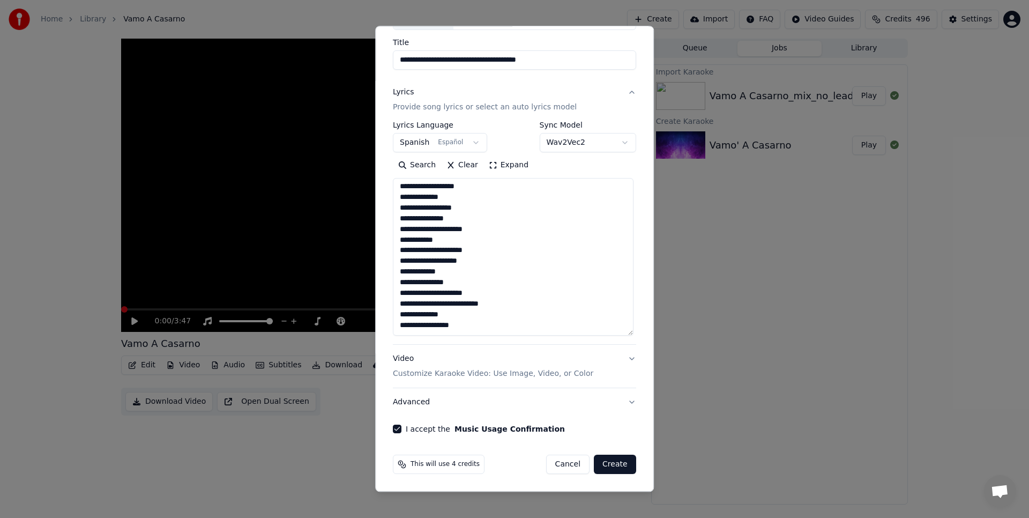
click at [618, 467] on button "Create" at bounding box center [615, 463] width 42 height 19
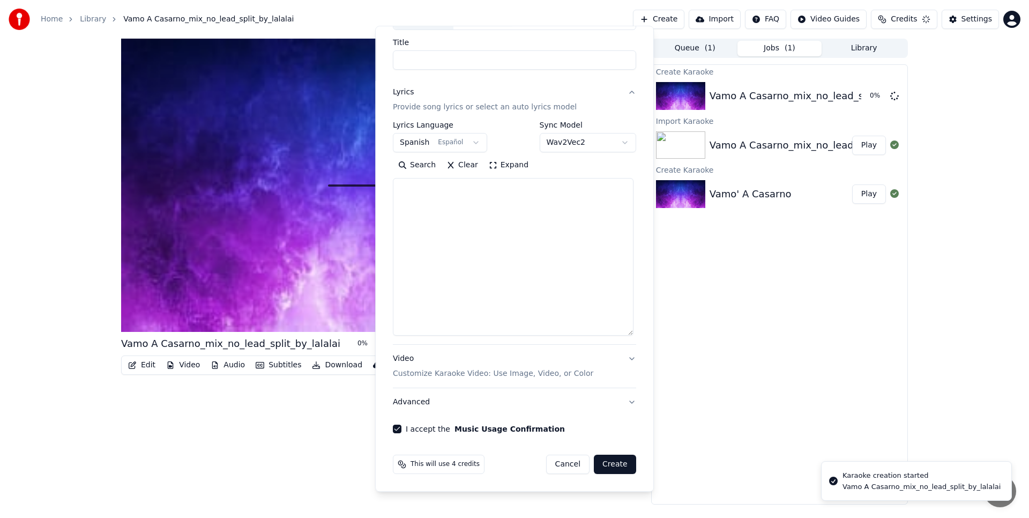
scroll to position [0, 0]
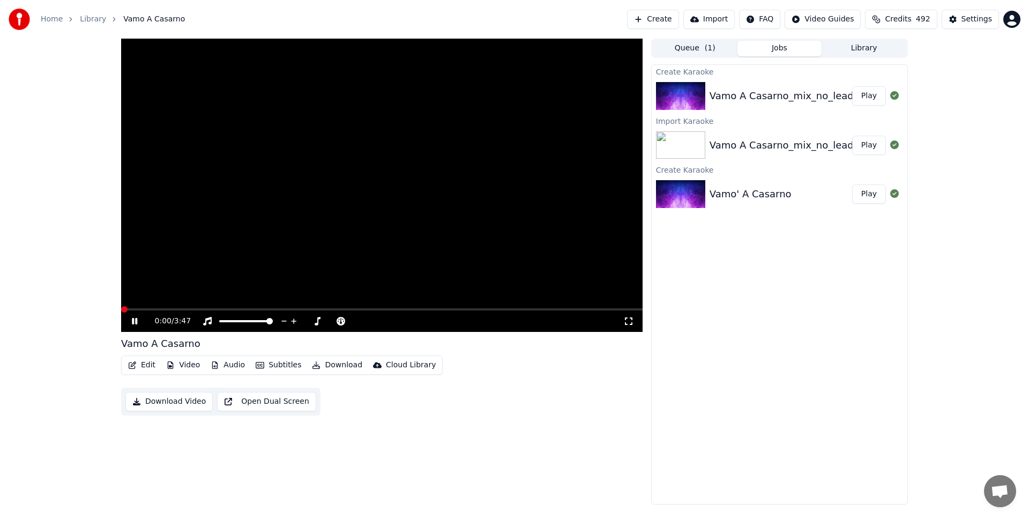
click at [865, 96] on button "Play" at bounding box center [869, 95] width 34 height 19
click at [271, 366] on button "Subtitles" at bounding box center [278, 364] width 54 height 15
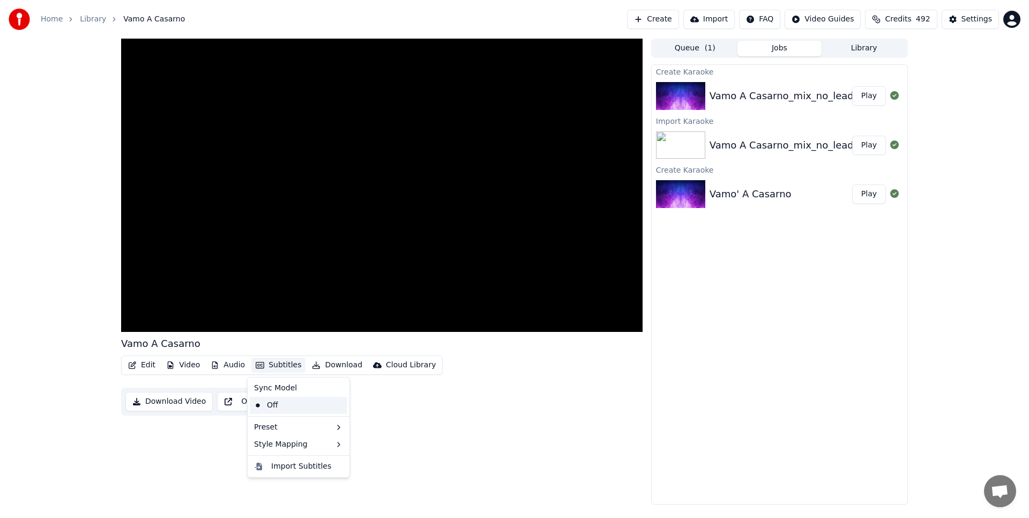
click at [283, 408] on div "Off" at bounding box center [299, 405] width 98 height 17
click at [286, 363] on button "Subtitles" at bounding box center [278, 364] width 54 height 15
click at [290, 400] on div "Off" at bounding box center [299, 405] width 98 height 17
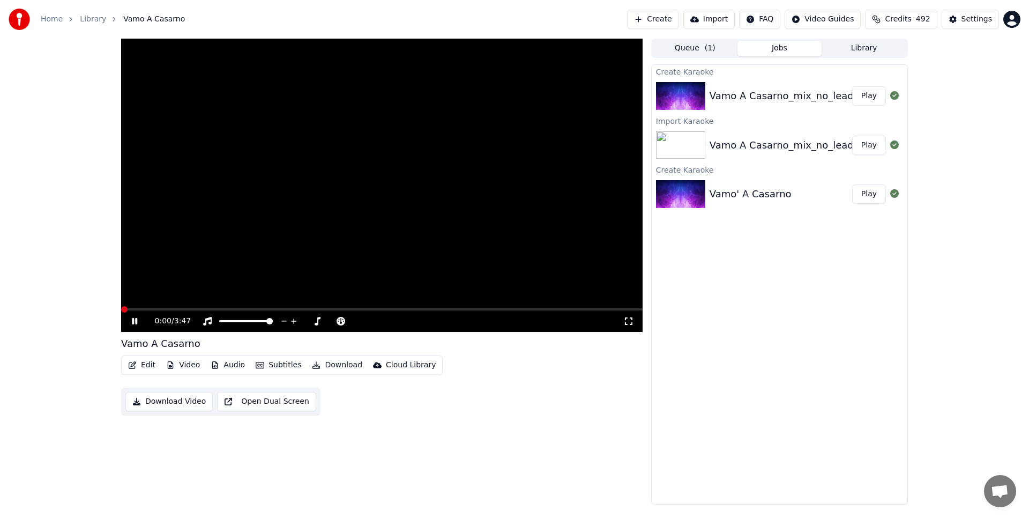
click at [882, 108] on div "Vamo A Casarno_mix_no_lead_split_by_lalalai Play" at bounding box center [780, 96] width 256 height 36
click at [877, 102] on button "Play" at bounding box center [869, 95] width 34 height 19
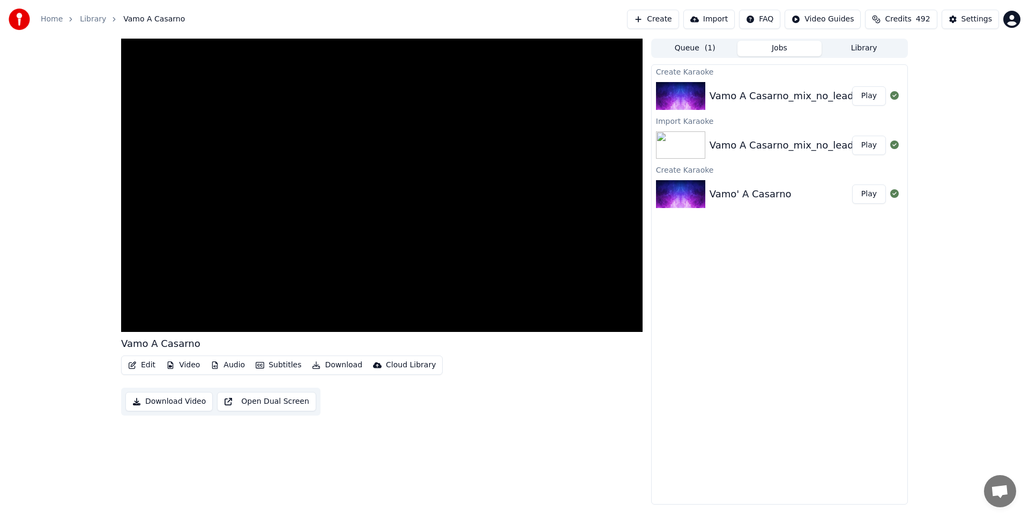
click at [872, 146] on button "Play" at bounding box center [869, 145] width 34 height 19
click at [871, 100] on button "Play" at bounding box center [869, 95] width 34 height 19
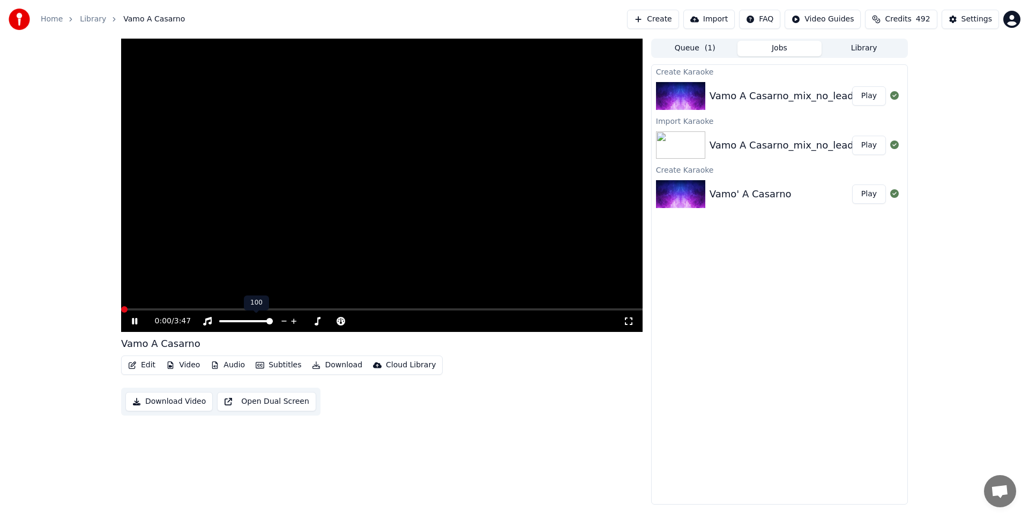
click at [272, 318] on div at bounding box center [256, 321] width 86 height 11
click at [273, 318] on span at bounding box center [269, 321] width 6 height 6
click at [662, 100] on img at bounding box center [680, 96] width 49 height 28
click at [132, 323] on icon at bounding box center [134, 321] width 5 height 6
click at [745, 185] on div "Vamo' A Casarno Play" at bounding box center [780, 194] width 256 height 36
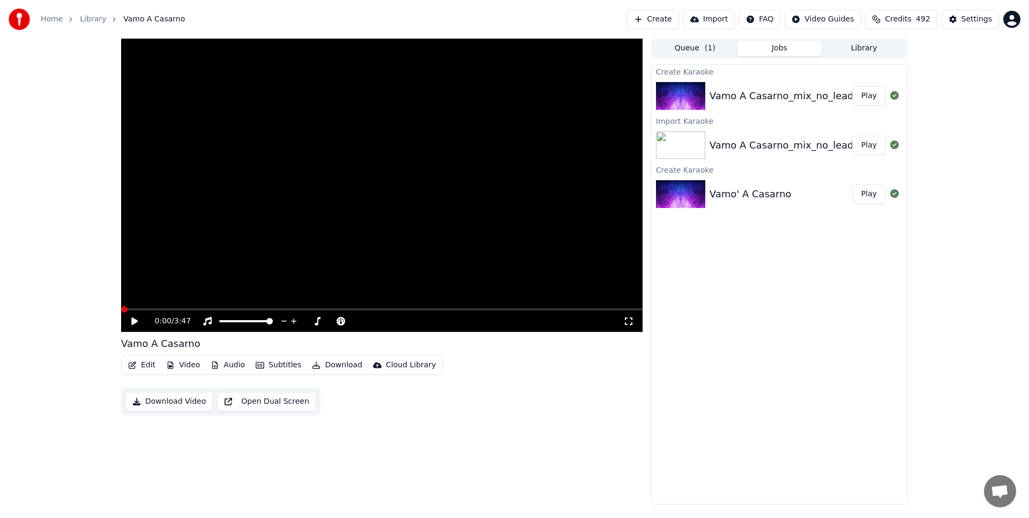
click at [864, 196] on button "Play" at bounding box center [869, 193] width 34 height 19
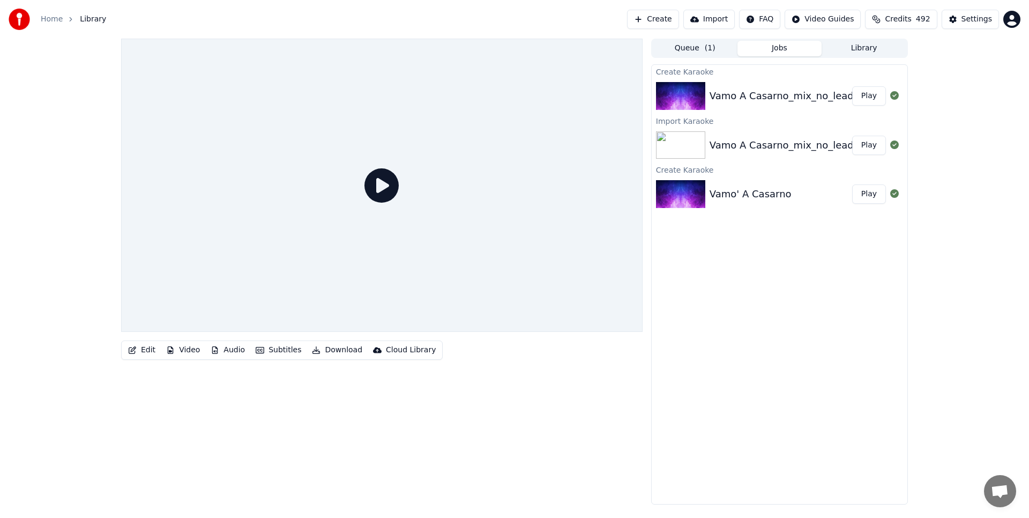
click at [862, 196] on button "Play" at bounding box center [869, 193] width 34 height 19
click at [877, 192] on button "Play" at bounding box center [869, 193] width 34 height 19
click at [883, 145] on button "Play" at bounding box center [869, 145] width 34 height 19
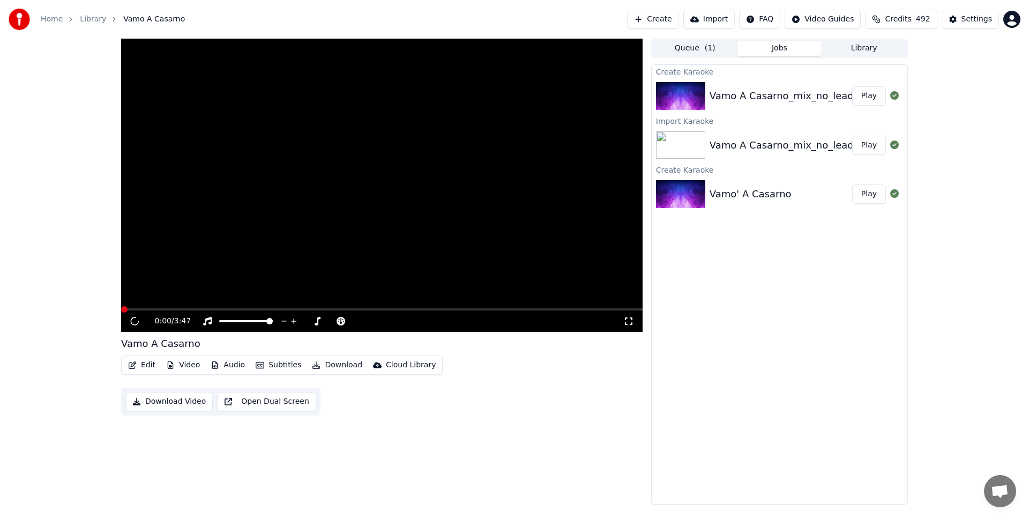
click at [865, 193] on button "Play" at bounding box center [869, 193] width 34 height 19
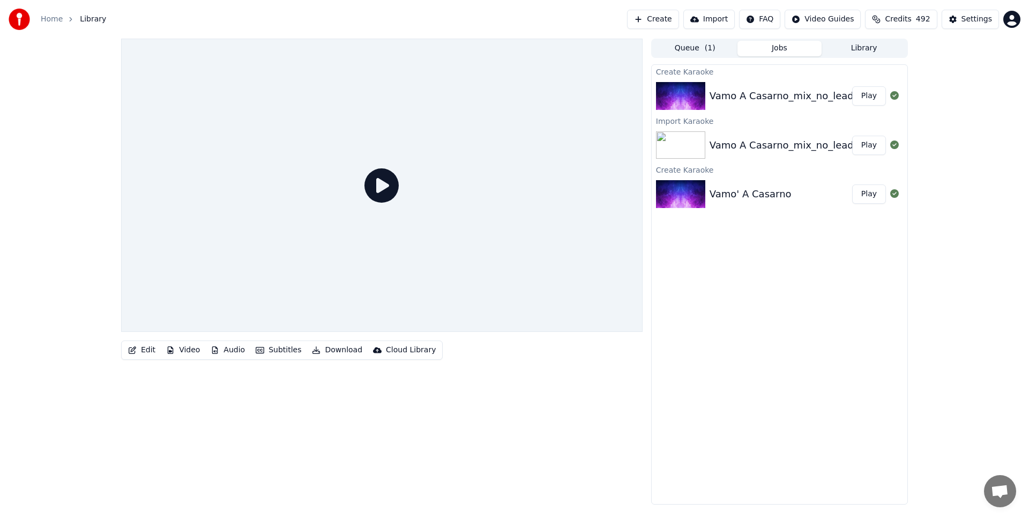
click at [865, 193] on button "Play" at bounding box center [869, 193] width 34 height 19
